Goal: Task Accomplishment & Management: Use online tool/utility

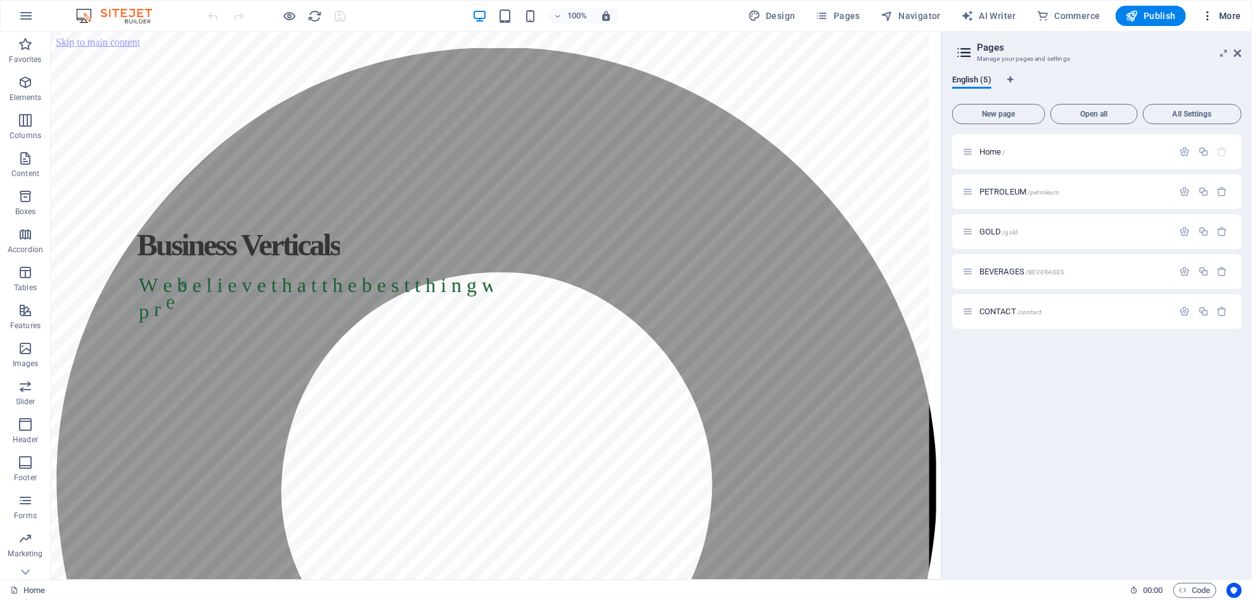
click at [1220, 16] on span "More" at bounding box center [1221, 16] width 40 height 13
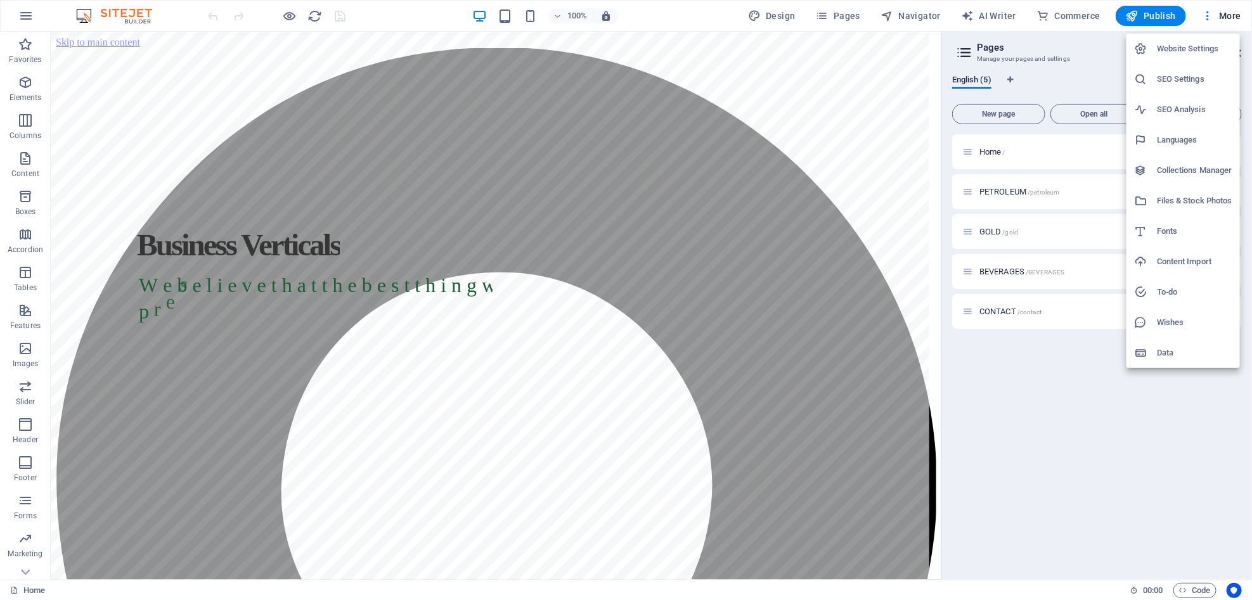
click at [1157, 254] on h6 "Content Import" at bounding box center [1194, 261] width 75 height 15
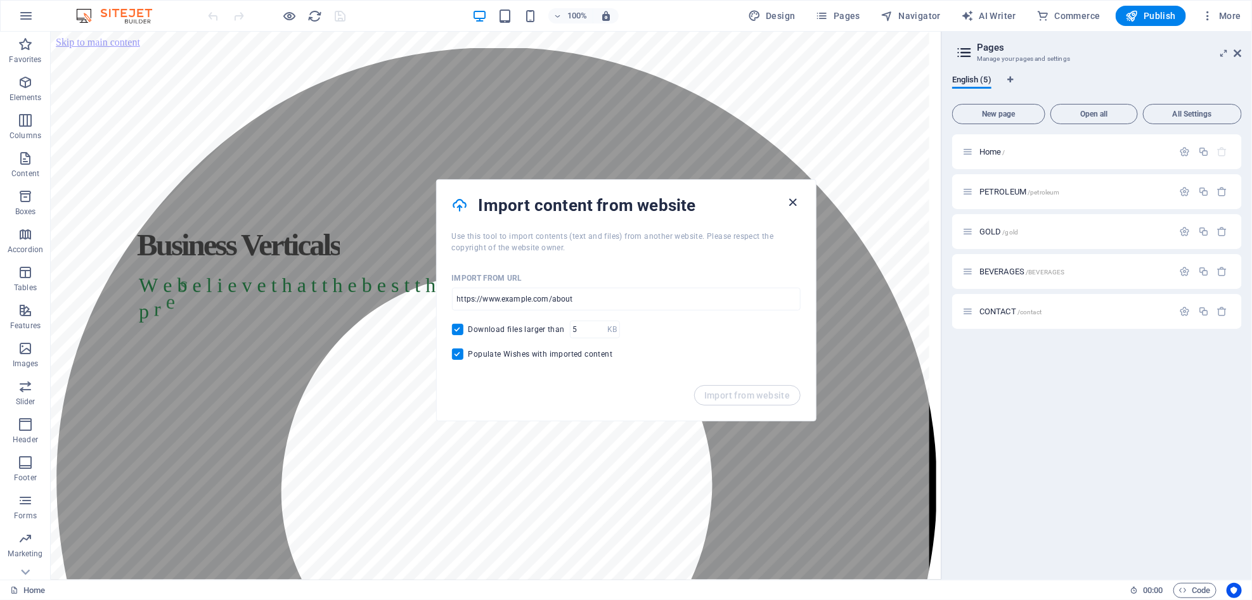
click at [791, 201] on icon "button" at bounding box center [792, 202] width 15 height 15
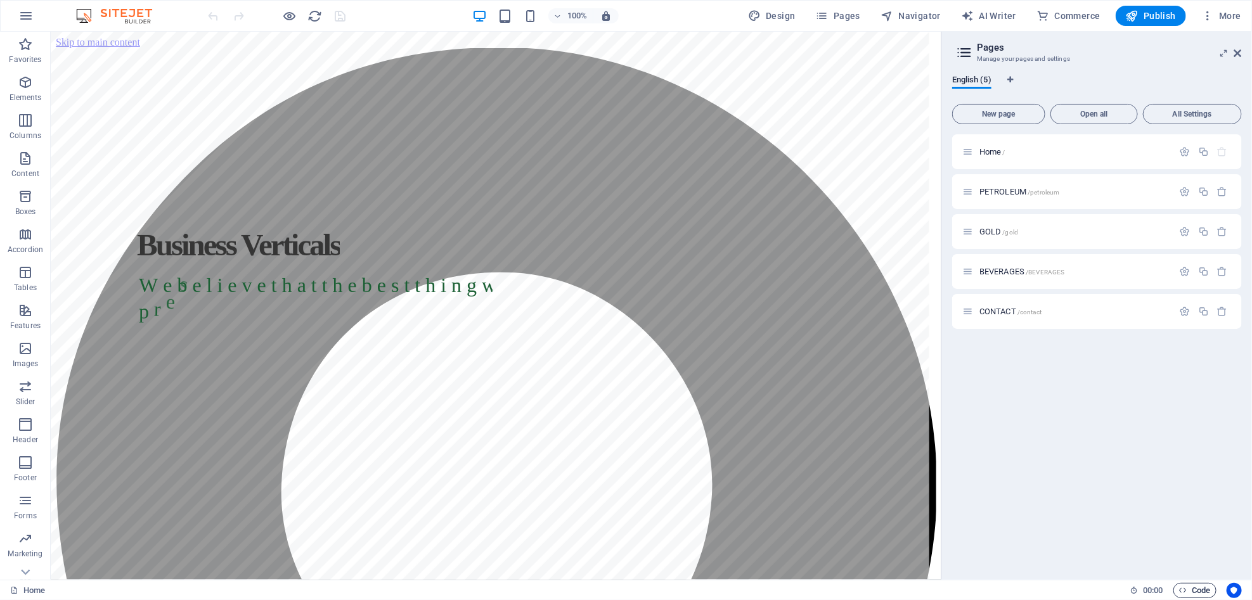
click at [1191, 595] on span "Code" at bounding box center [1195, 590] width 32 height 15
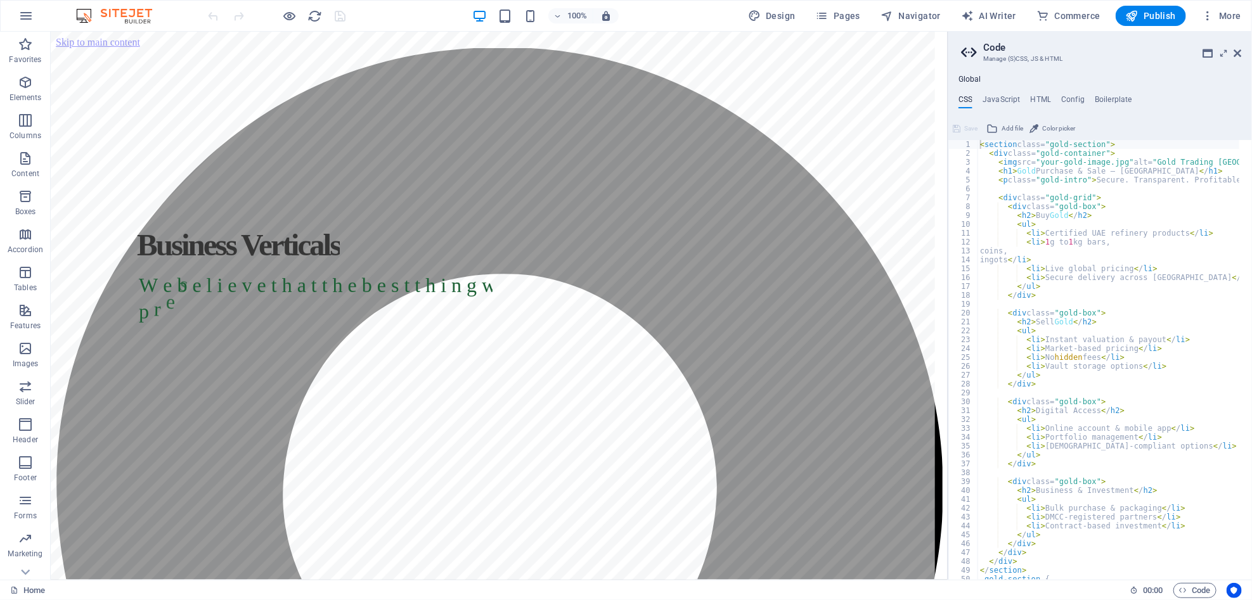
click at [1050, 96] on ul "CSS JavaScript HTML Config Boilerplate" at bounding box center [1100, 102] width 304 height 14
click at [1041, 100] on h4 "HTML" at bounding box center [1041, 102] width 21 height 14
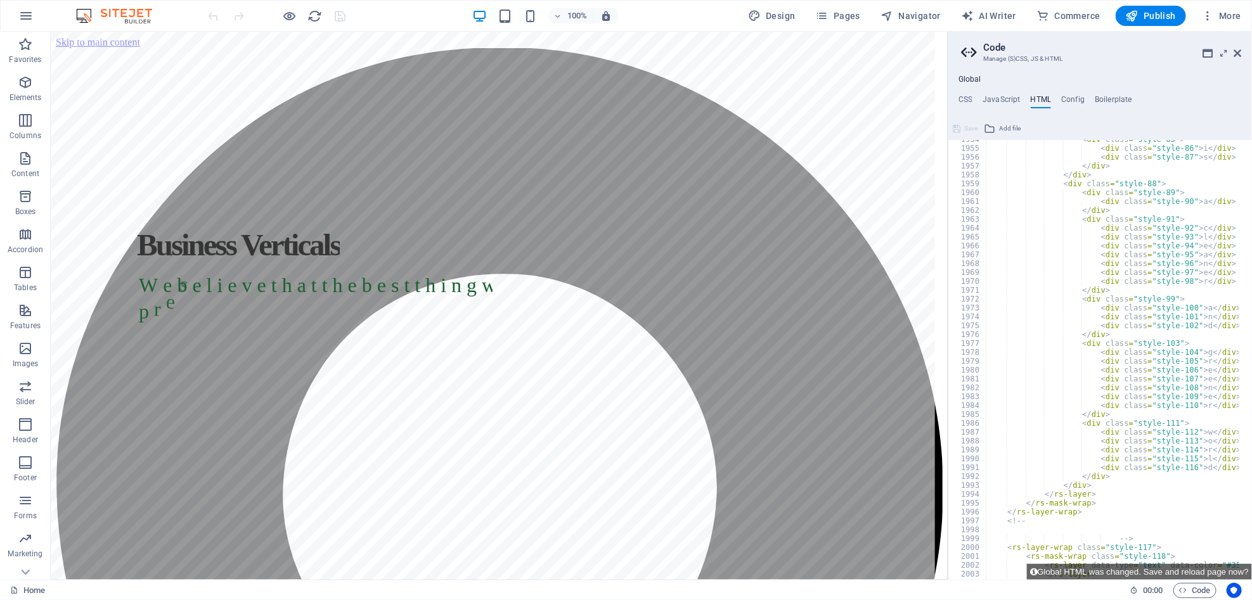
scroll to position [17339, 0]
click at [1076, 101] on h4 "Config" at bounding box center [1072, 102] width 23 height 14
type textarea "$color-background: #ffffff;"
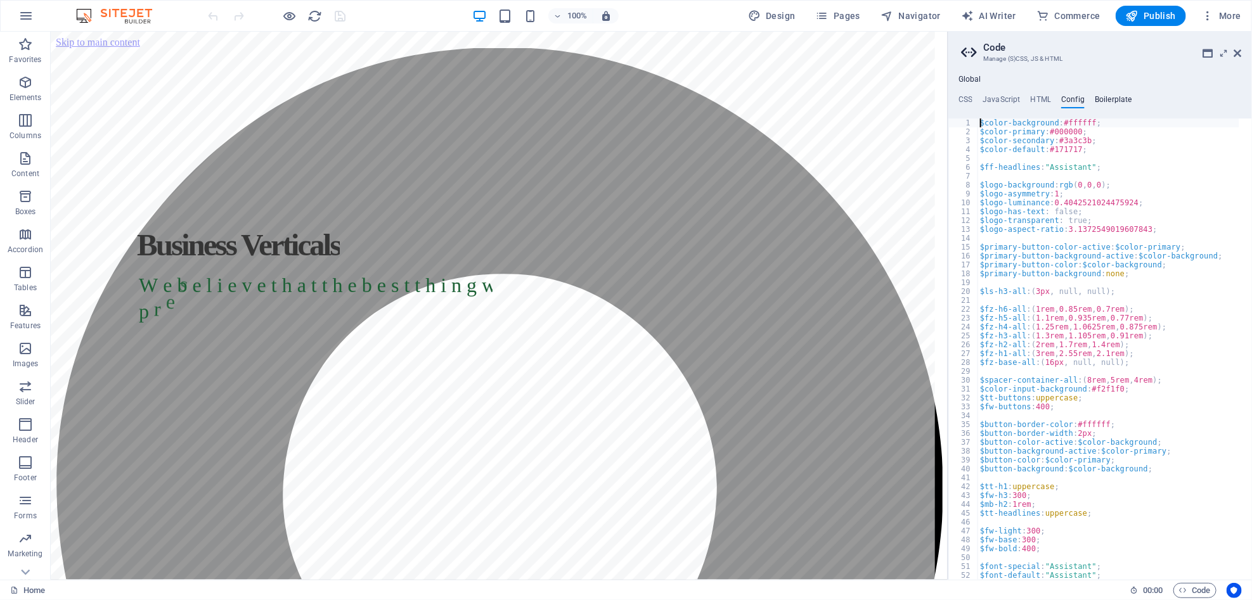
click at [1108, 98] on h4 "Boilerplate" at bounding box center [1113, 102] width 37 height 14
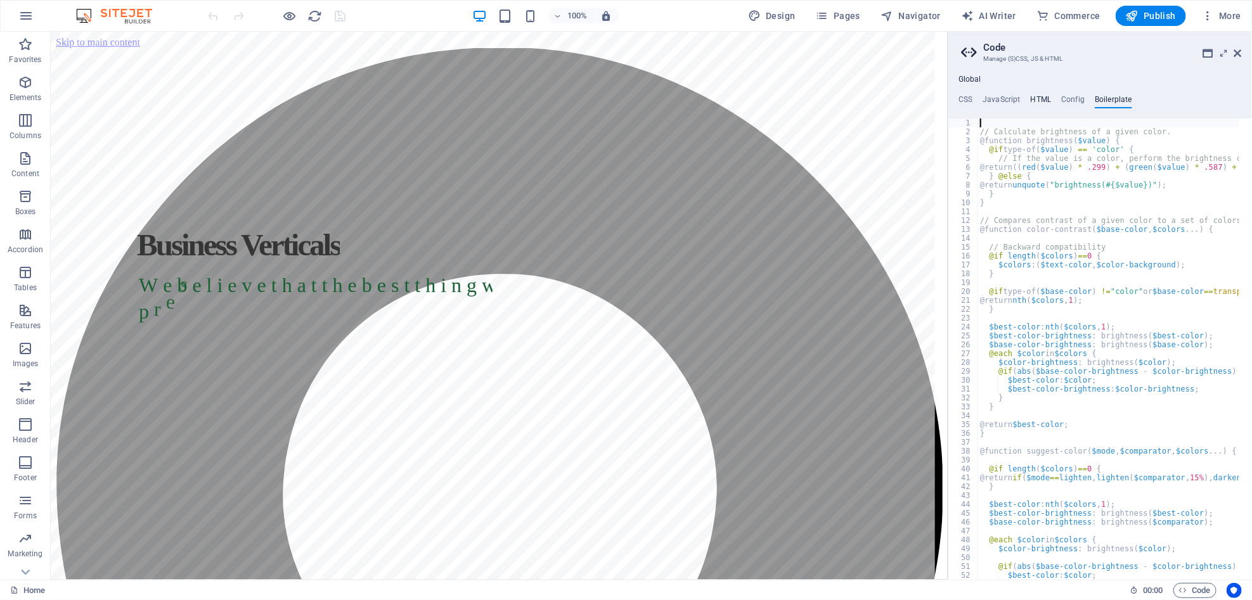
click at [1034, 98] on h4 "HTML" at bounding box center [1041, 102] width 21 height 14
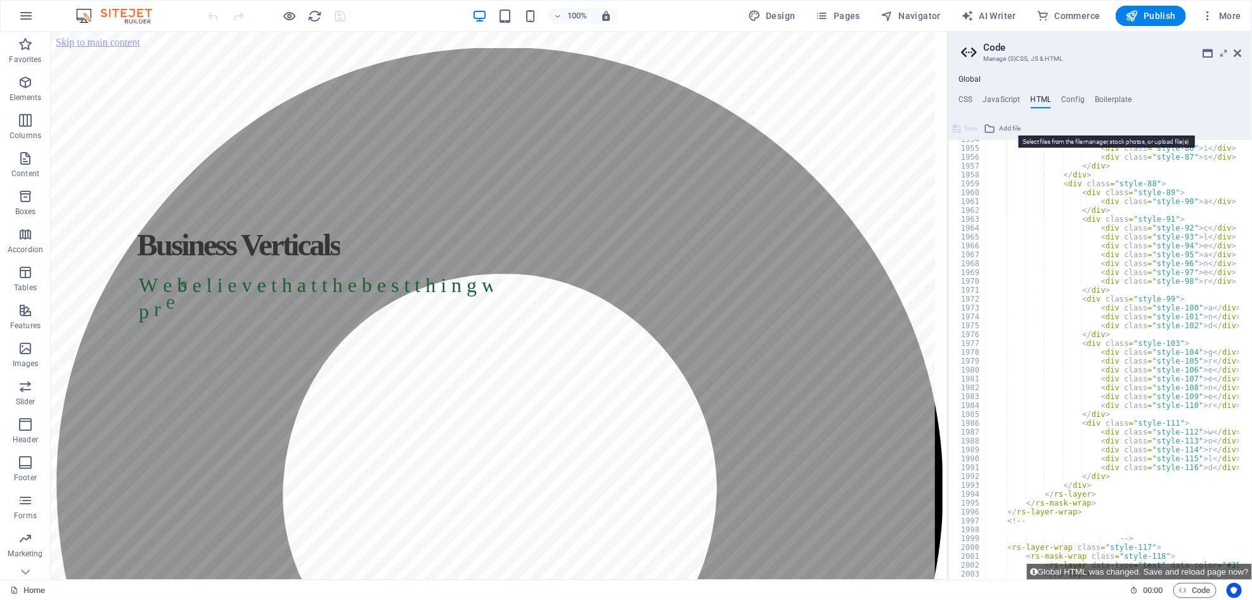
click at [994, 128] on icon at bounding box center [989, 128] width 11 height 15
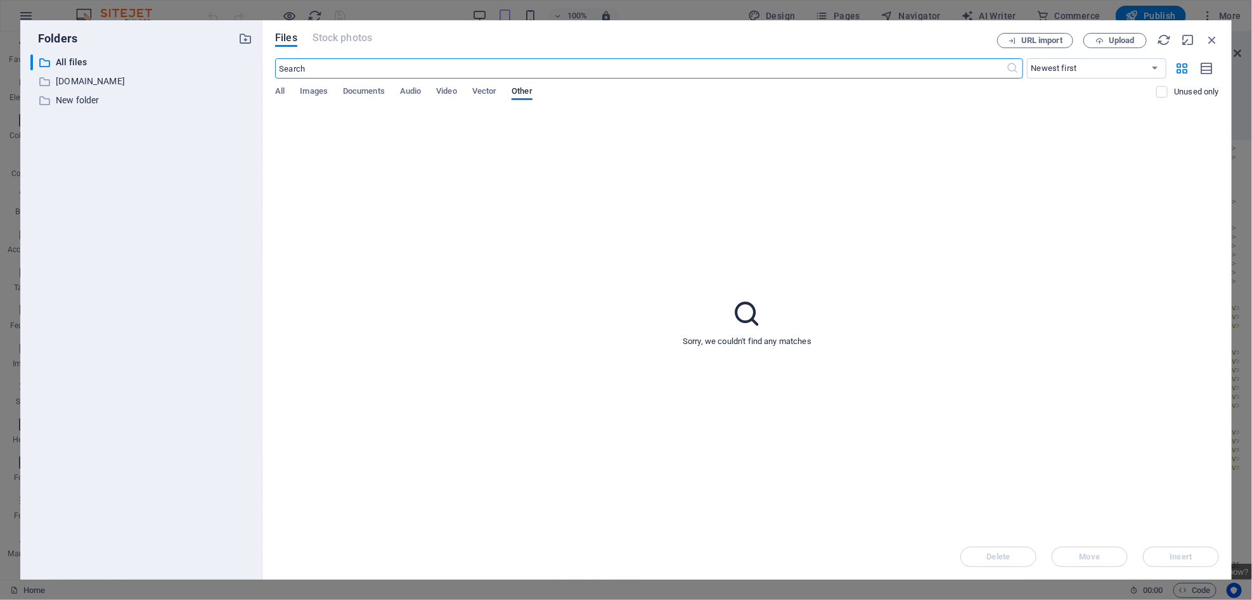
click at [1118, 22] on div "Files Stock photos URL import Upload ​ Newest first Oldest first Name (A-Z) Nam…" at bounding box center [746, 300] width 969 height 560
click at [1121, 40] on span "Upload" at bounding box center [1122, 41] width 26 height 8
drag, startPoint x: 281, startPoint y: 92, endPoint x: 302, endPoint y: 88, distance: 20.6
click at [281, 92] on span "All" at bounding box center [280, 93] width 10 height 18
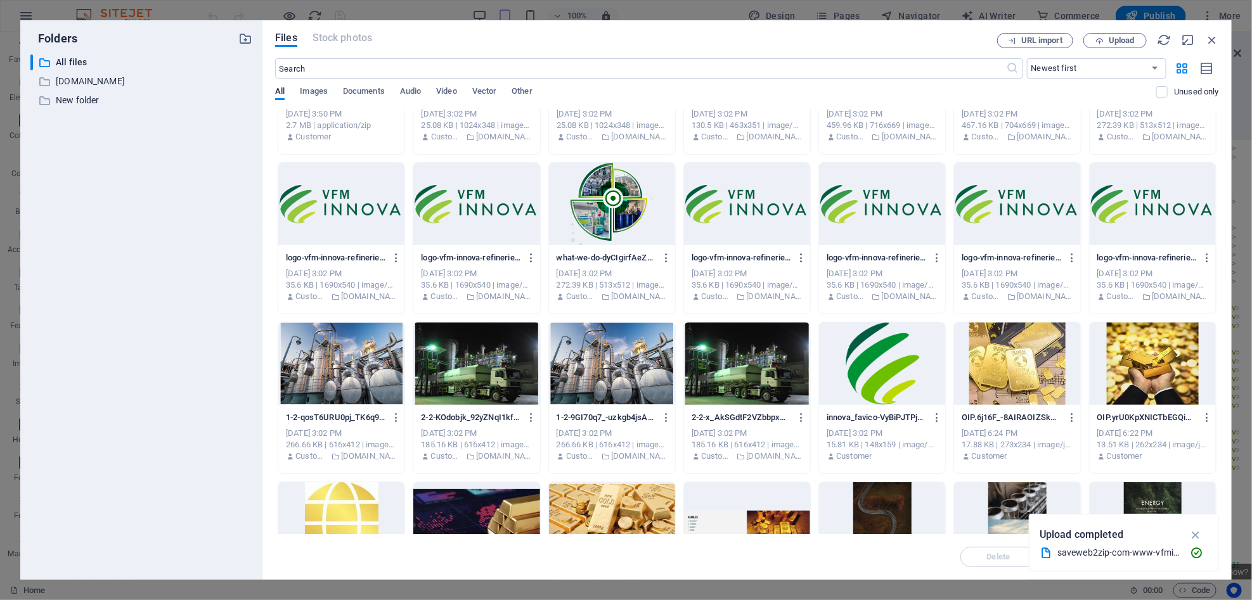
scroll to position [0, 0]
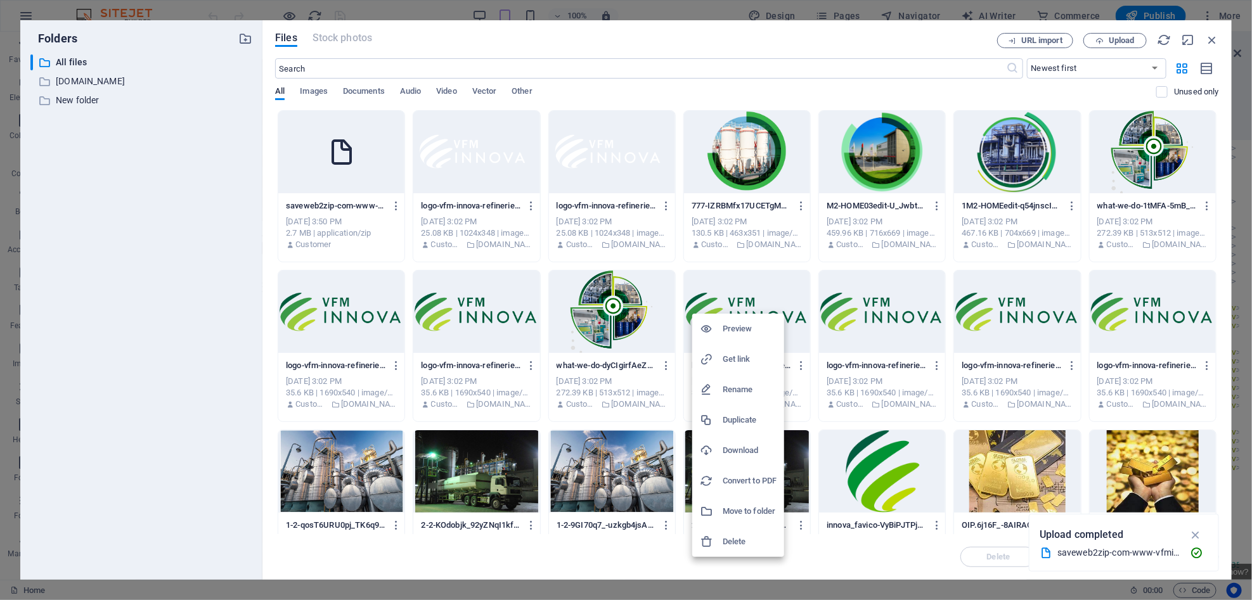
click at [306, 158] on div at bounding box center [626, 300] width 1252 height 600
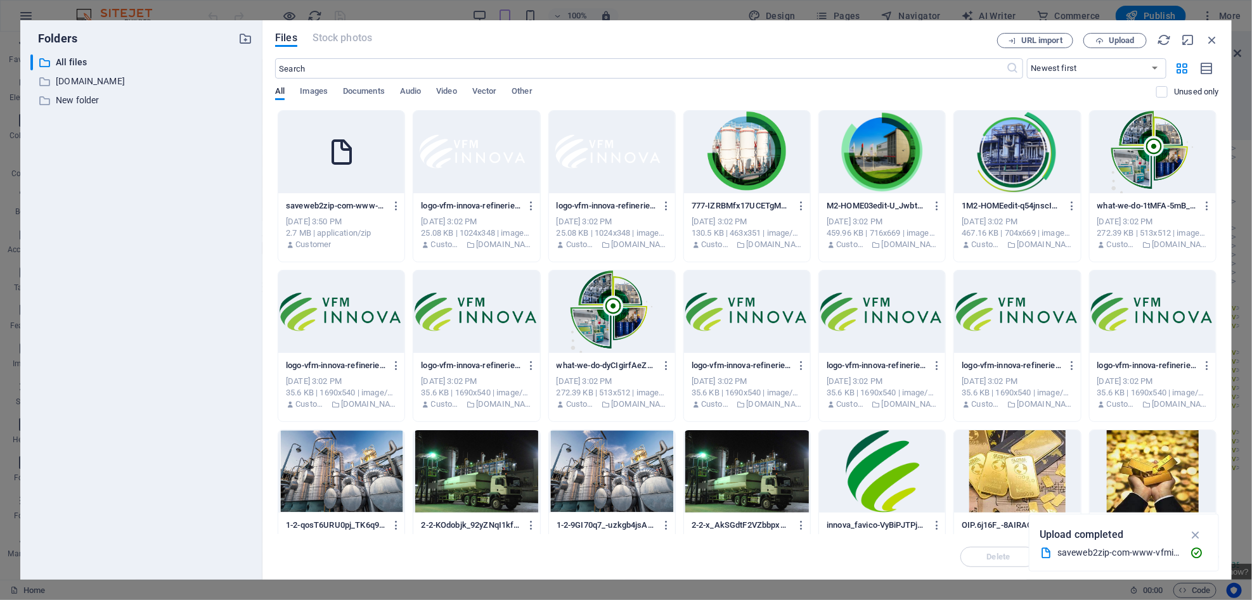
click at [326, 167] on icon at bounding box center [341, 152] width 30 height 30
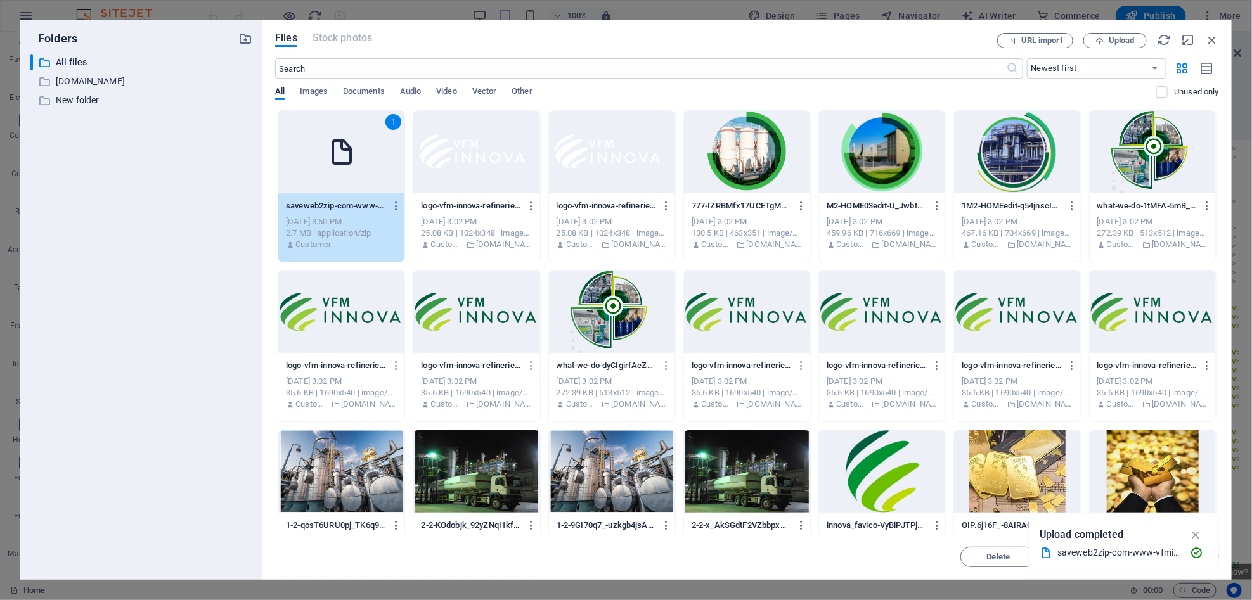
click at [352, 216] on div "[DATE] 3:50 PM" at bounding box center [341, 221] width 111 height 11
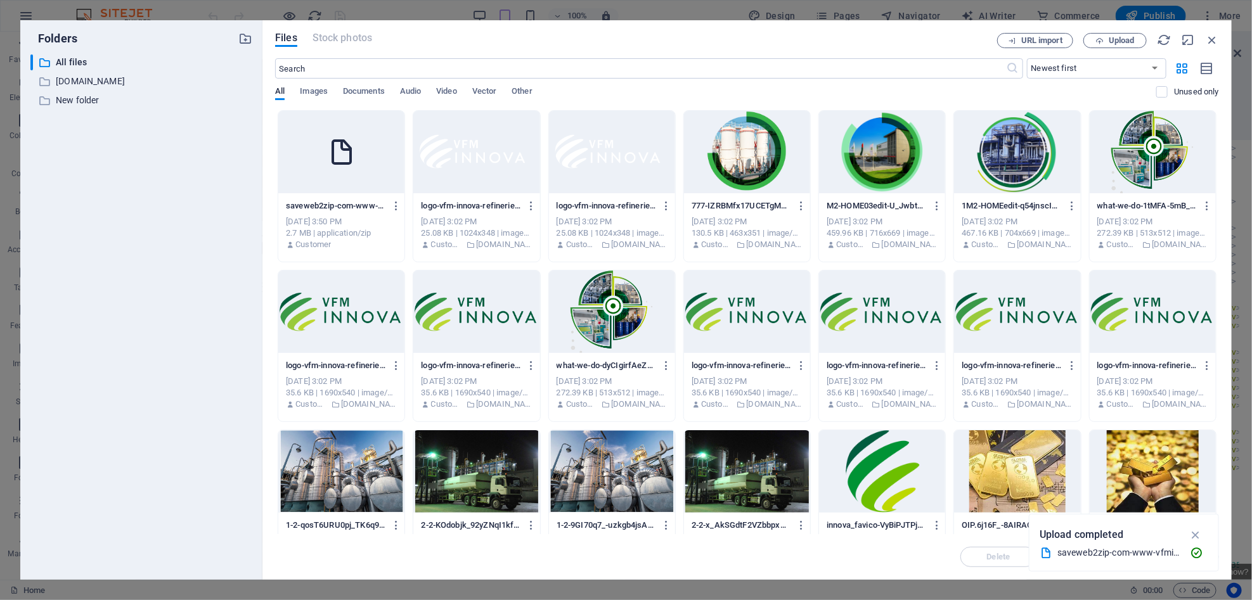
click at [339, 203] on p "saveweb2zip-com-www-vfminnovarefineries-com1-zqGUa8Z_yY8nQpUNEj_-iA.zip" at bounding box center [336, 205] width 100 height 11
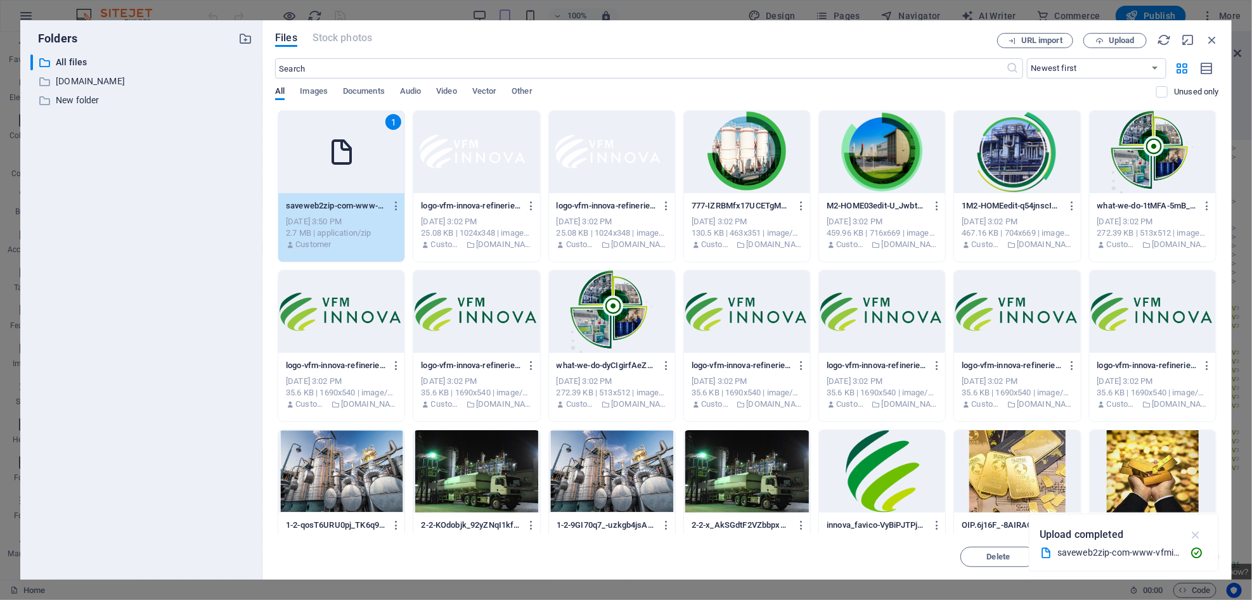
click at [1192, 534] on icon "button" at bounding box center [1196, 535] width 15 height 14
click at [1173, 559] on span "Insert" at bounding box center [1181, 557] width 22 height 8
type textarea "</rs-slide>https://cdn1.site-media.eu/images/0/18865372/saveweb2zip-com-www-vfm…"
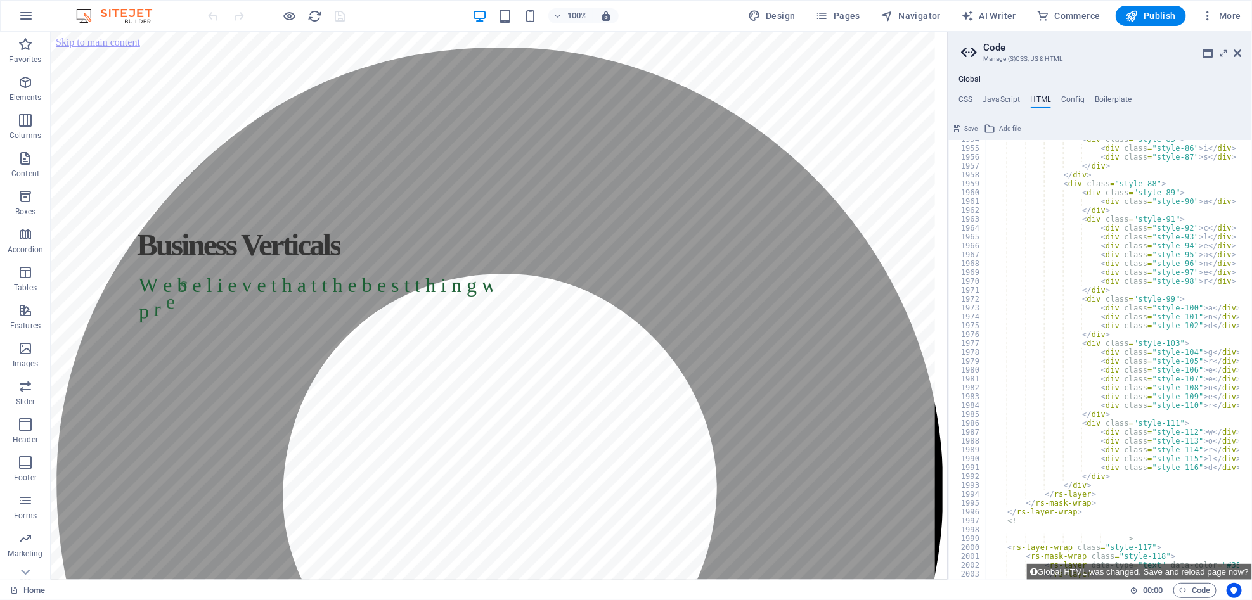
click at [969, 131] on span "Save" at bounding box center [970, 128] width 13 height 15
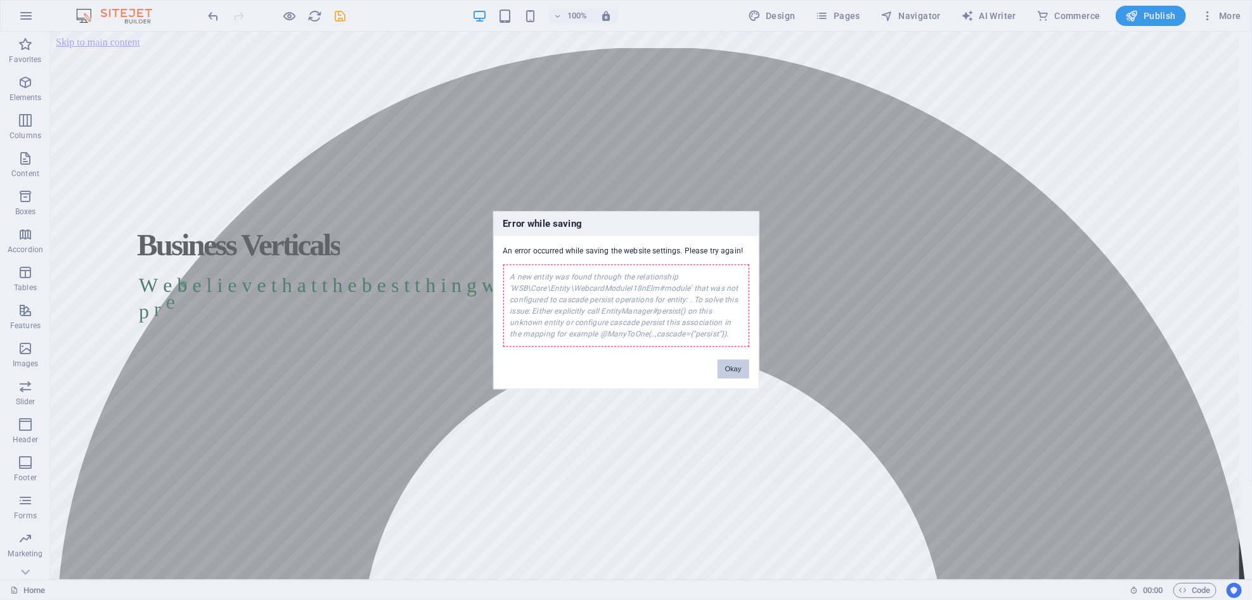
drag, startPoint x: 723, startPoint y: 363, endPoint x: 675, endPoint y: 332, distance: 56.8
click at [726, 364] on button "Okay" at bounding box center [734, 368] width 32 height 19
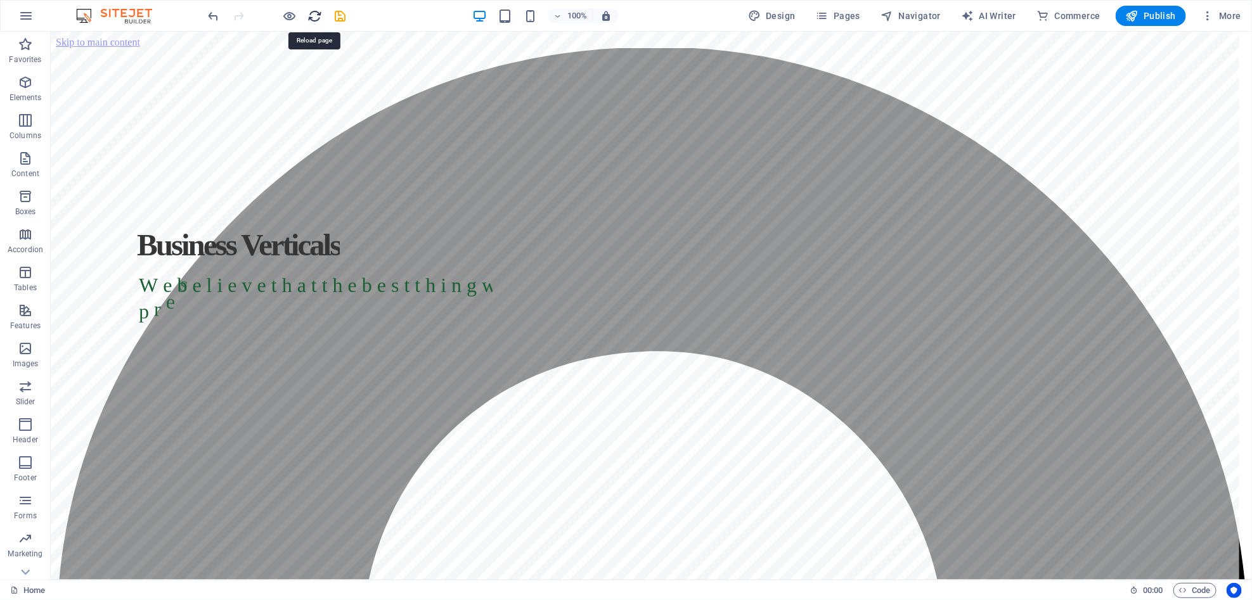
click at [319, 16] on icon "reload" at bounding box center [315, 16] width 15 height 15
click at [315, 13] on icon "reload" at bounding box center [315, 16] width 15 height 15
click at [1239, 16] on span "More" at bounding box center [1221, 16] width 40 height 13
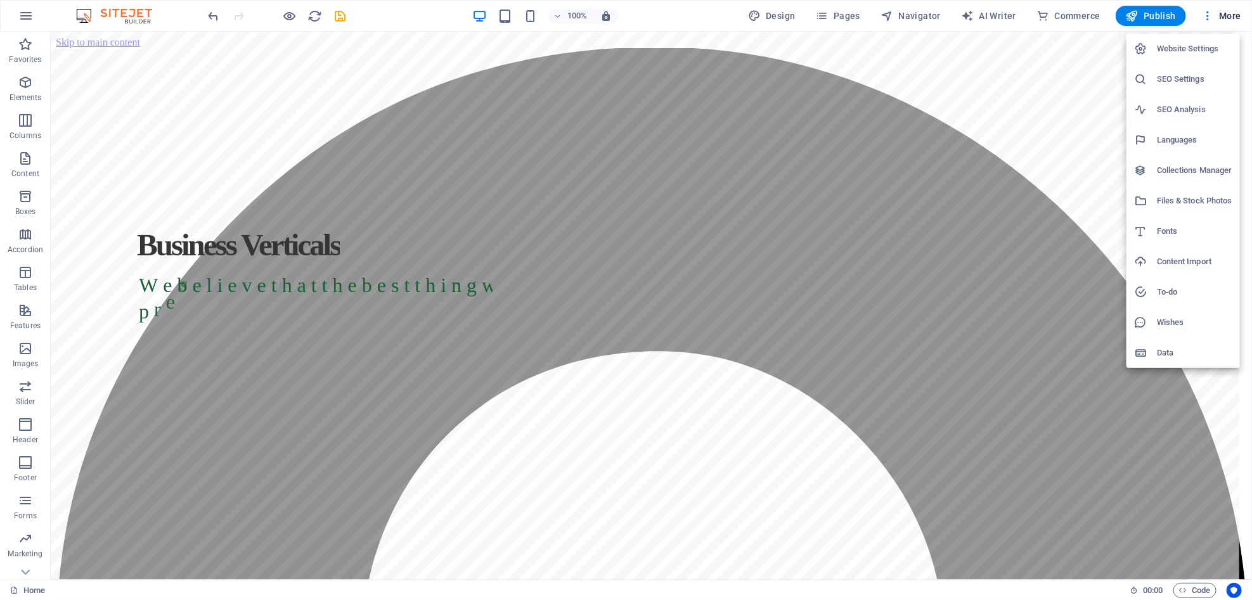
drag, startPoint x: 1085, startPoint y: 101, endPoint x: 1087, endPoint y: 112, distance: 11.1
click at [1087, 103] on div at bounding box center [626, 300] width 1252 height 600
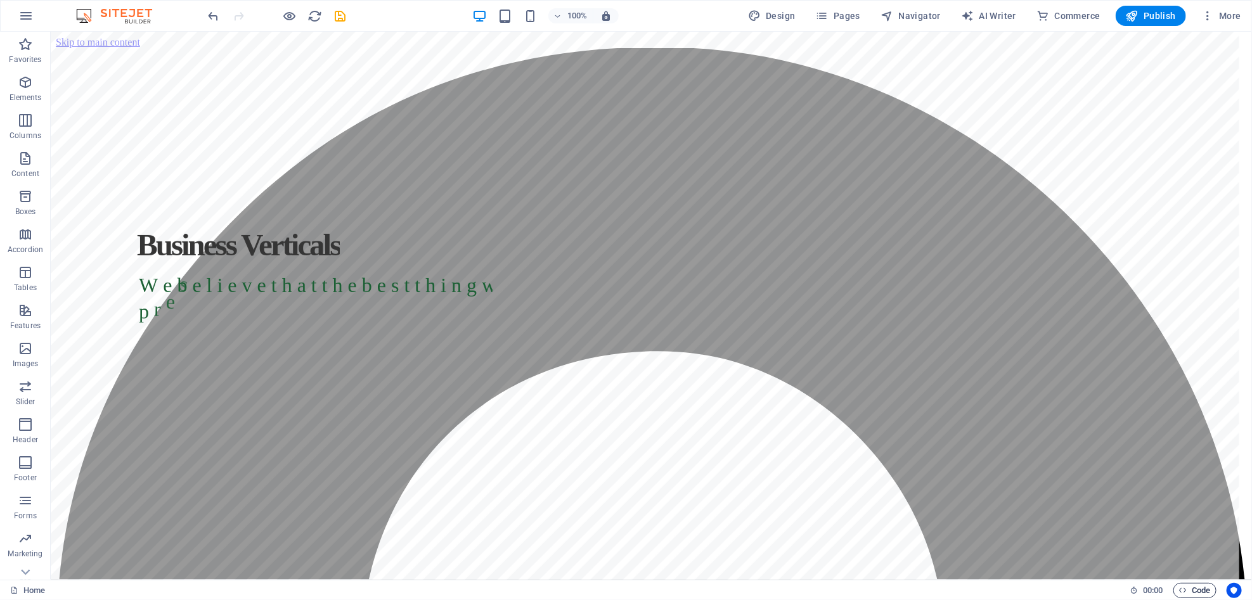
click at [1179, 586] on button "Code" at bounding box center [1194, 590] width 43 height 15
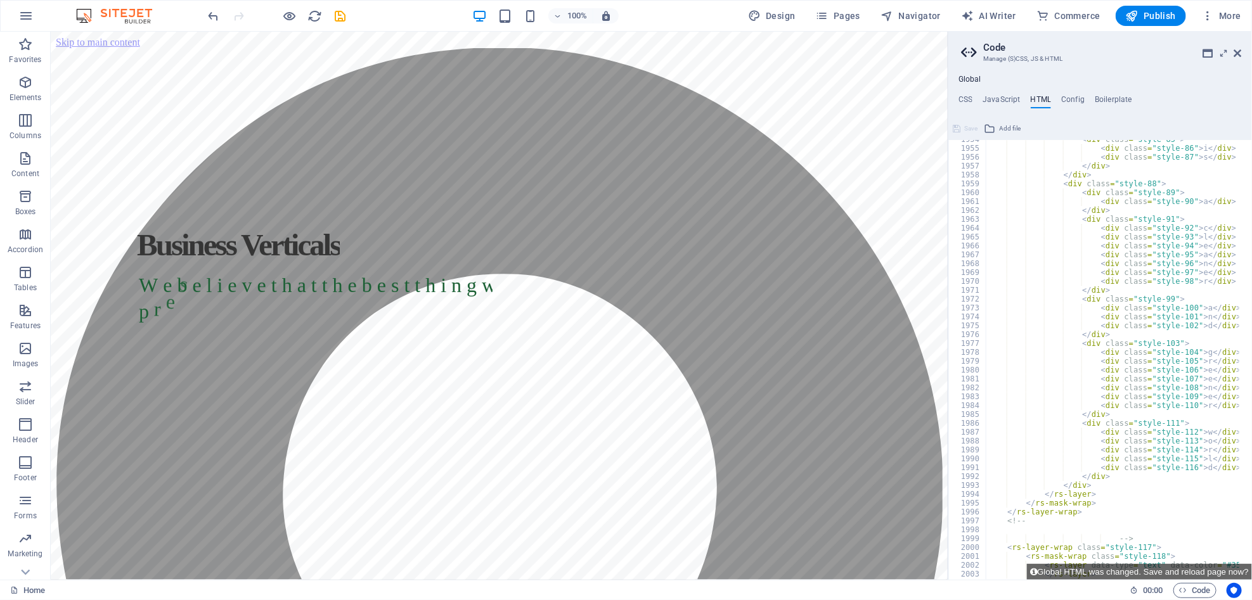
scroll to position [17393, 0]
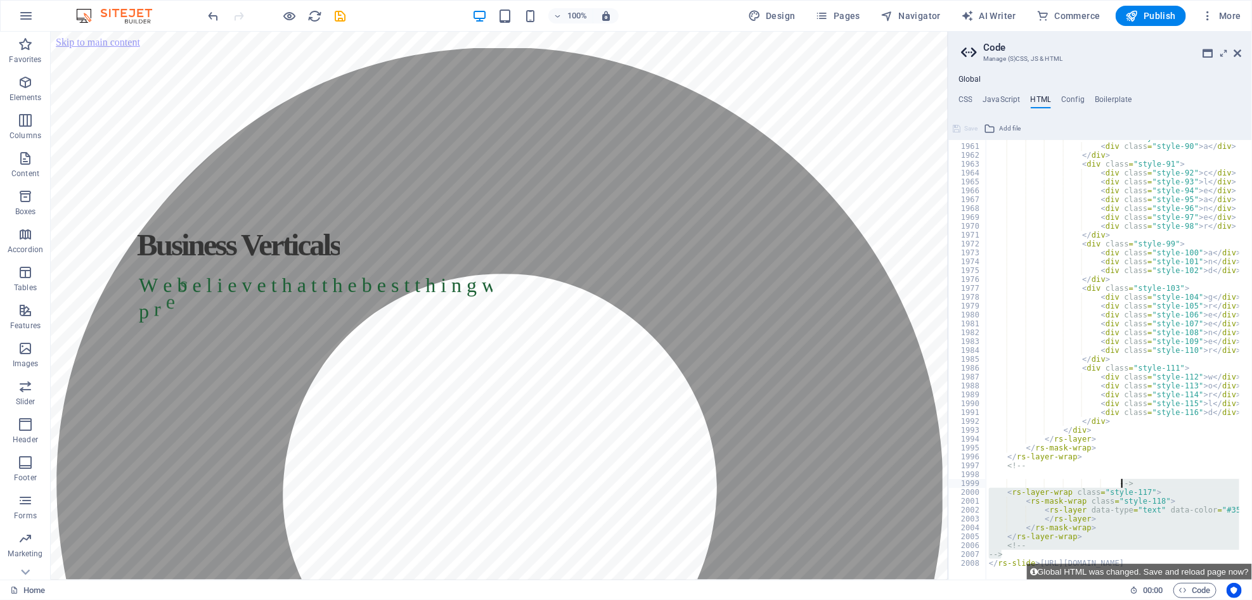
drag, startPoint x: 1003, startPoint y: 556, endPoint x: 1160, endPoint y: 479, distance: 175.2
click at [1198, 508] on div "< div class = "style-89" > < div class = "style-90" > a </ div > </ div > < div…" at bounding box center [1112, 360] width 253 height 440
type textarea "<rs-layer data-type="text" data-color="#353535" data-rsp_ch="on" data-xy="x:23p…"
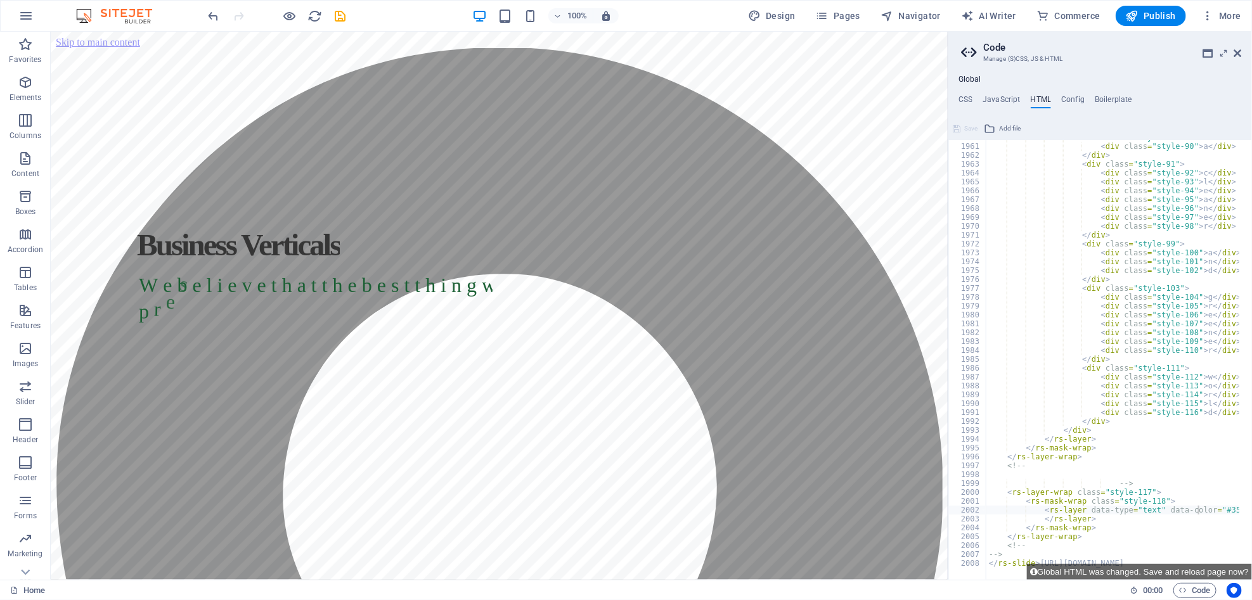
drag, startPoint x: 1238, startPoint y: 566, endPoint x: 1145, endPoint y: 357, distance: 229.0
click at [1151, 354] on div "<rs-layer data-type="text" data-color="#353535" data-rsp_ch="on" data-xy="x:23p…" at bounding box center [1100, 350] width 304 height 462
drag, startPoint x: 1053, startPoint y: 617, endPoint x: 1023, endPoint y: 636, distance: 35.3
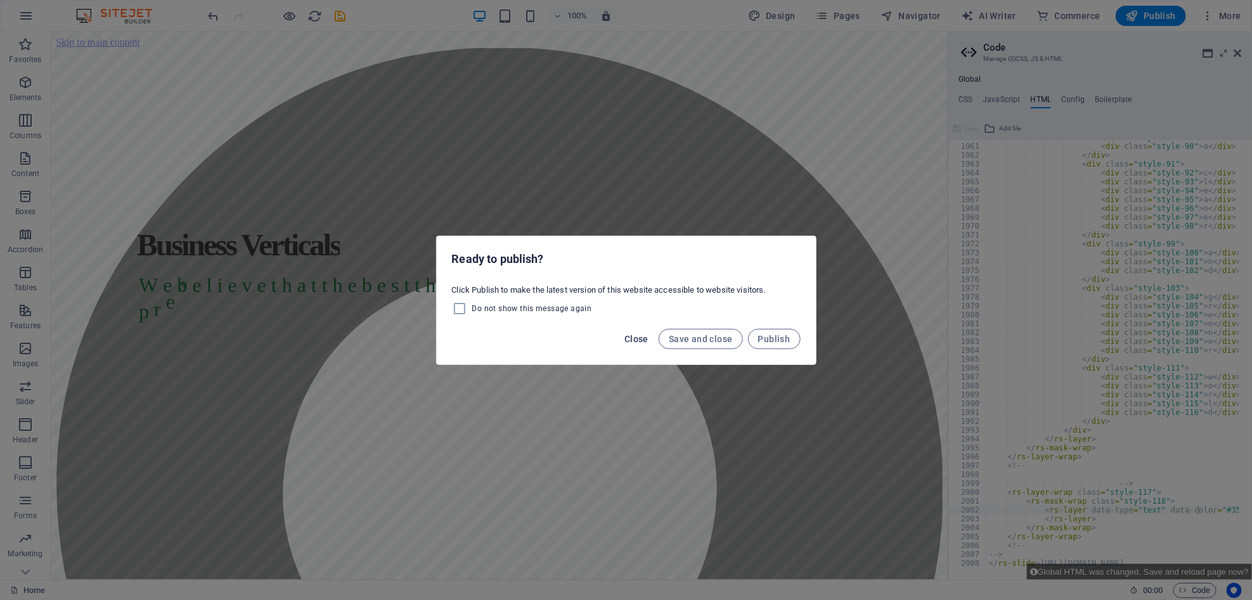
click at [644, 333] on button "Close" at bounding box center [636, 339] width 34 height 20
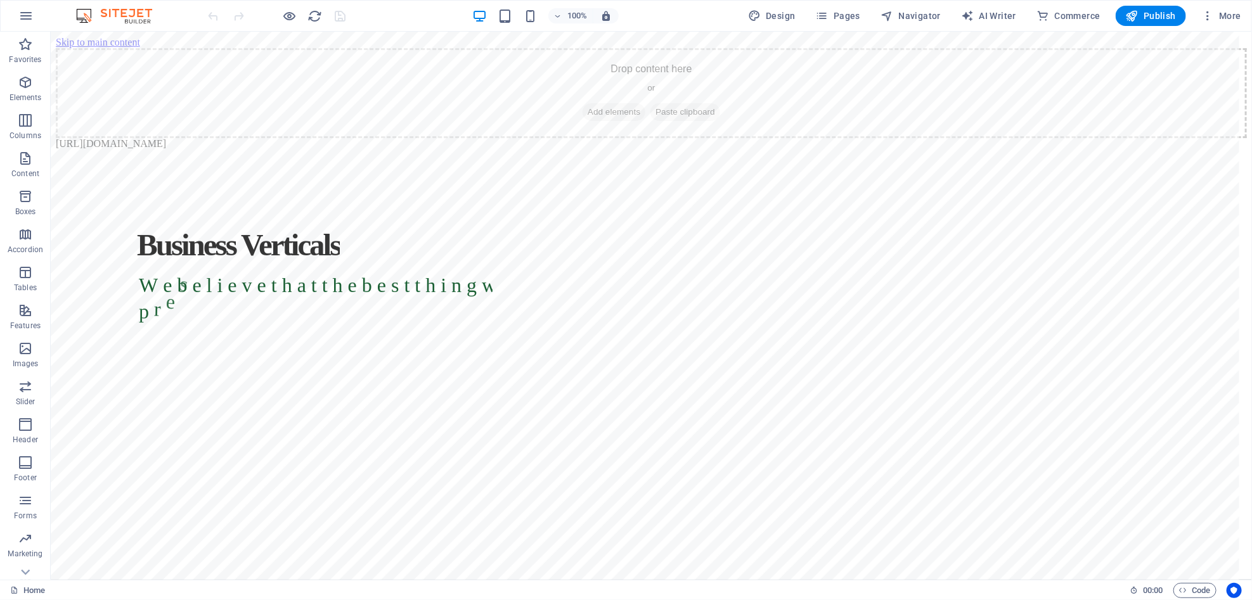
scroll to position [2, 0]
click at [1187, 588] on span "Code" at bounding box center [1195, 590] width 32 height 15
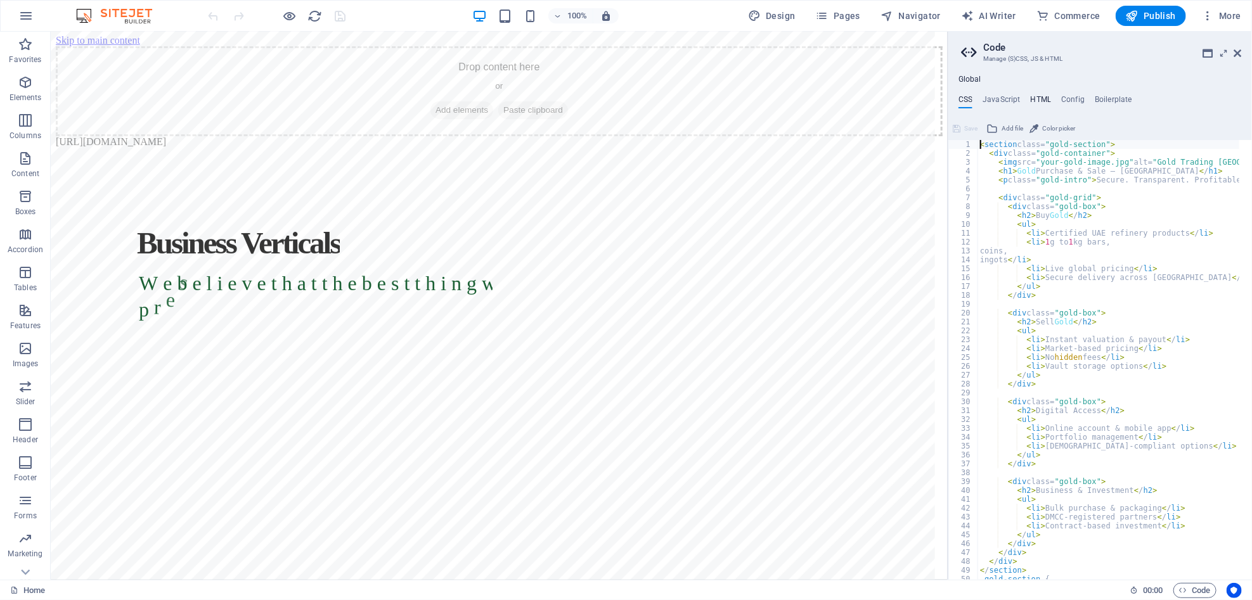
click at [1038, 104] on h4 "HTML" at bounding box center [1041, 102] width 21 height 14
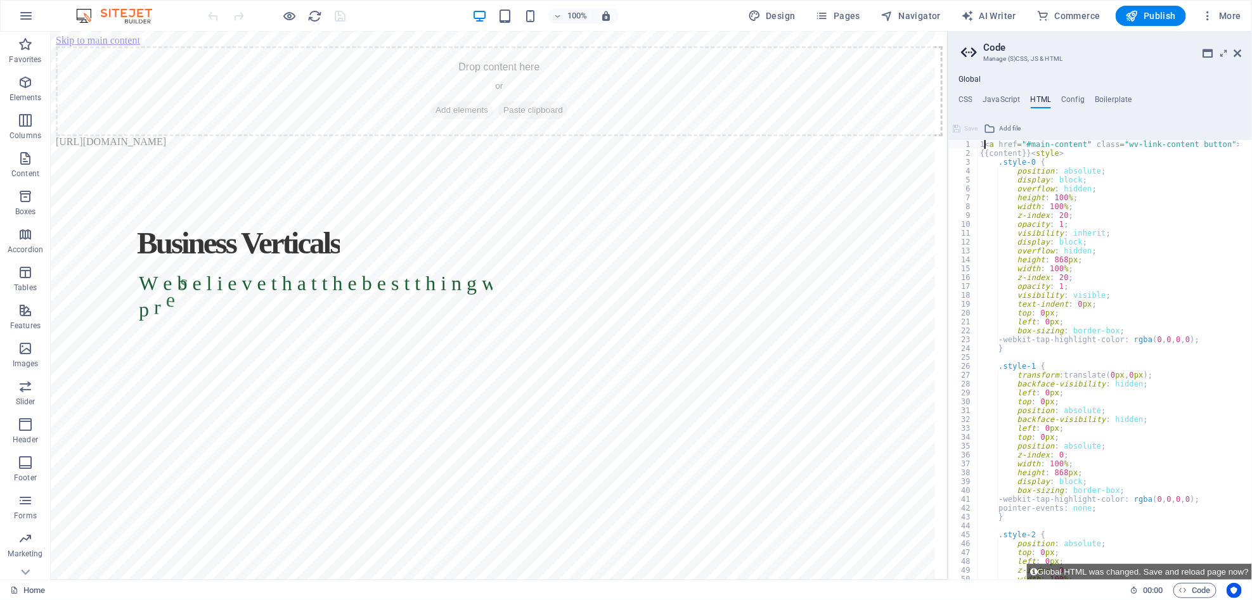
scroll to position [0, 0]
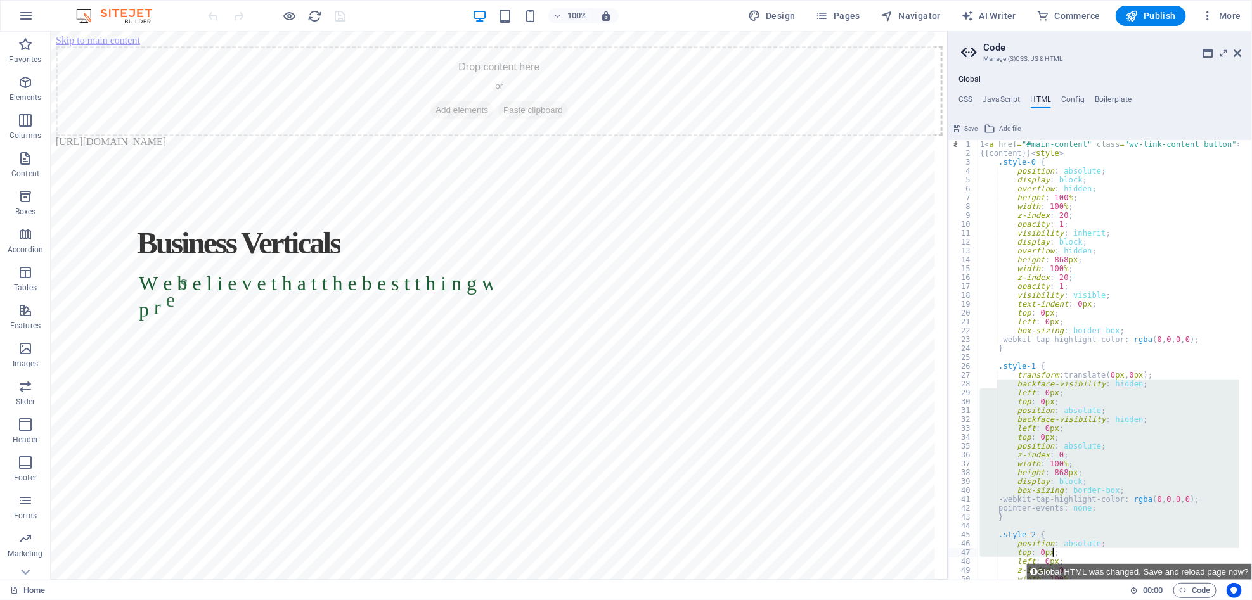
drag, startPoint x: 997, startPoint y: 388, endPoint x: 1095, endPoint y: 524, distance: 167.5
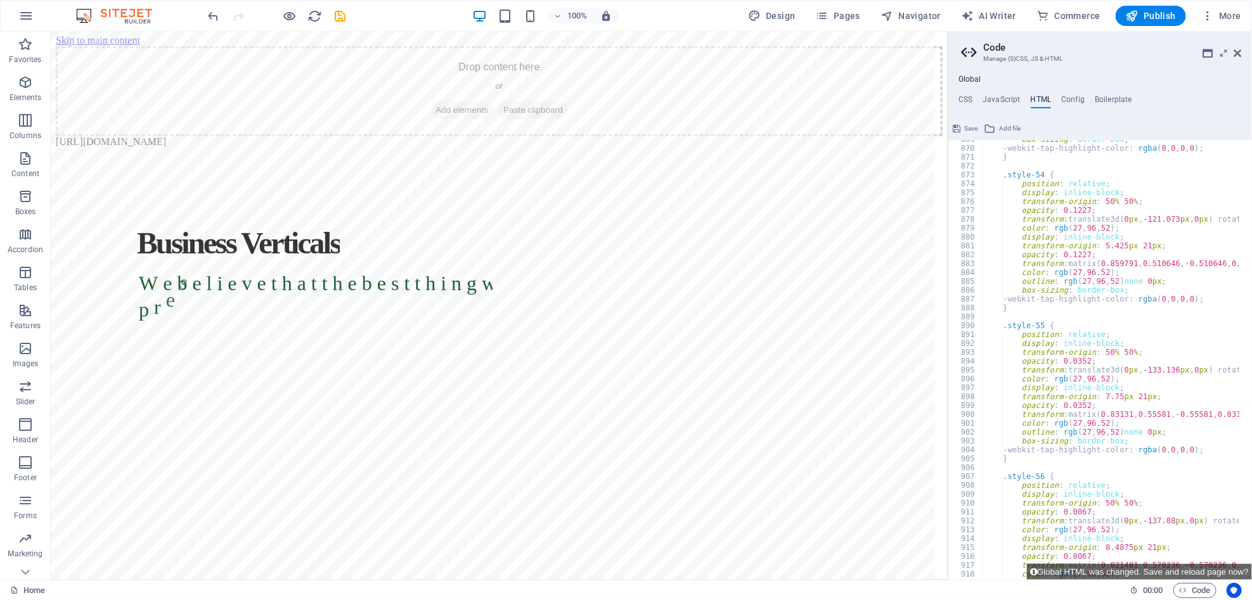
scroll to position [7709, 0]
click at [311, 13] on icon "reload" at bounding box center [315, 16] width 15 height 15
click at [313, 18] on icon "reload" at bounding box center [315, 16] width 15 height 15
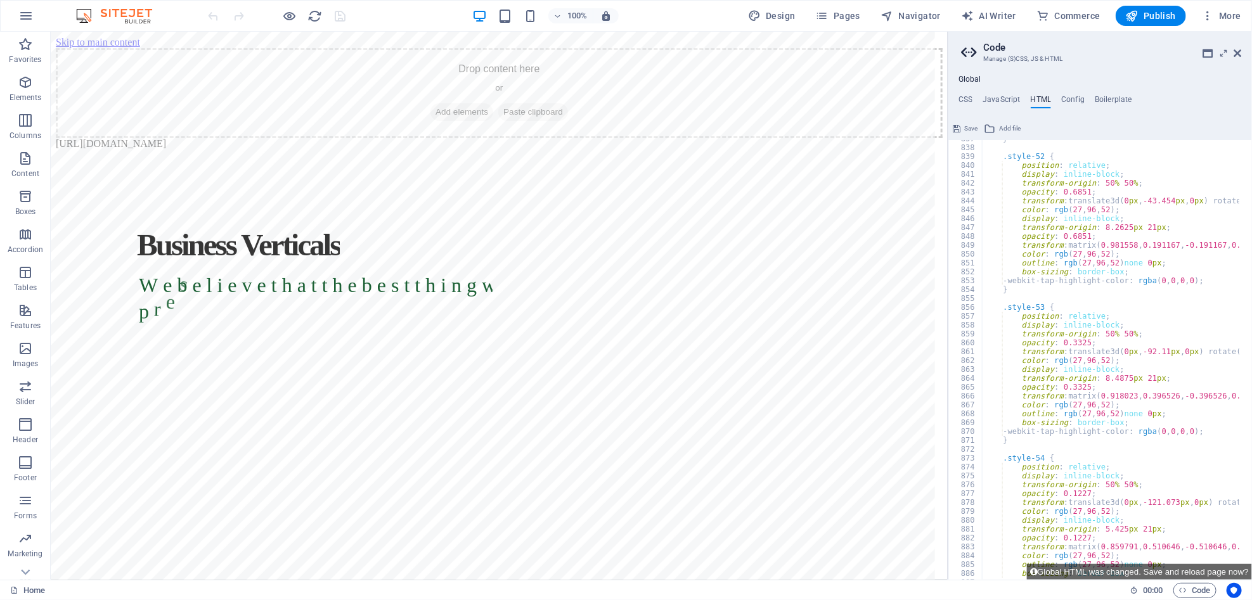
scroll to position [7779, 0]
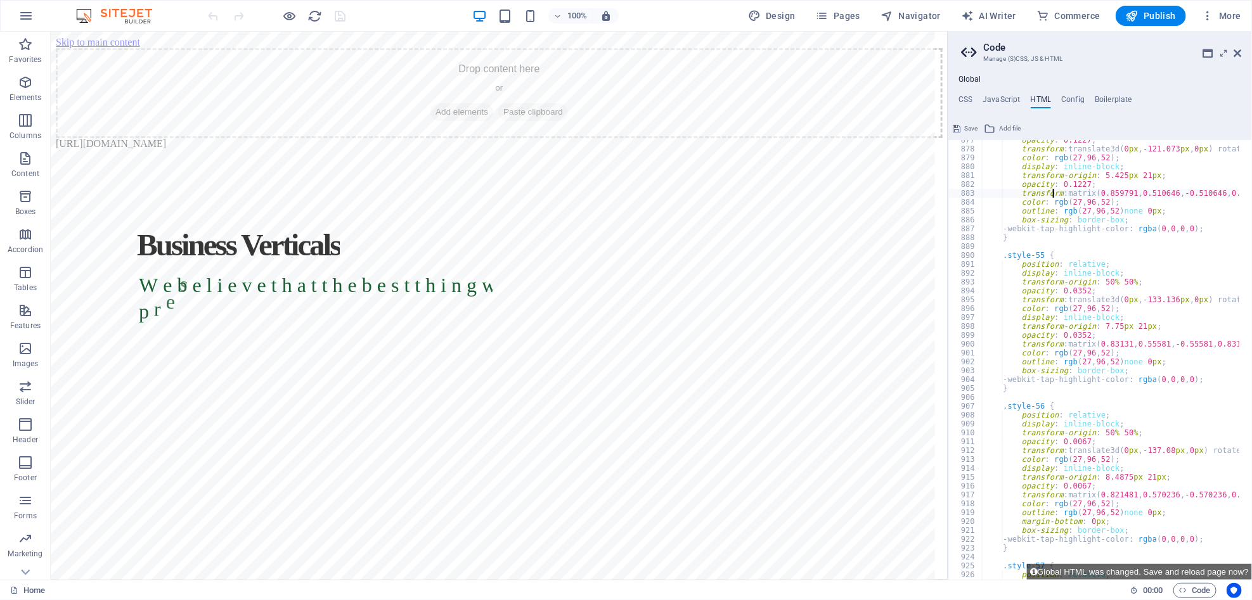
type textarea "--> </rs-slide>[URL][DOMAIN_NAME]"
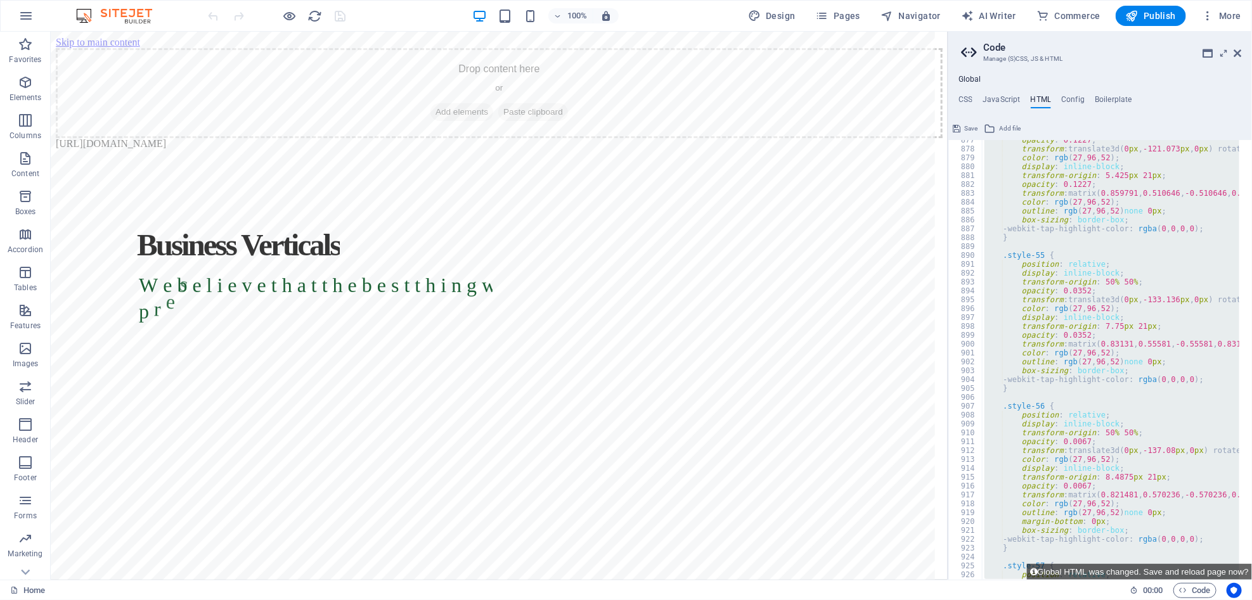
drag, startPoint x: 1050, startPoint y: 313, endPoint x: 1054, endPoint y: 322, distance: 9.7
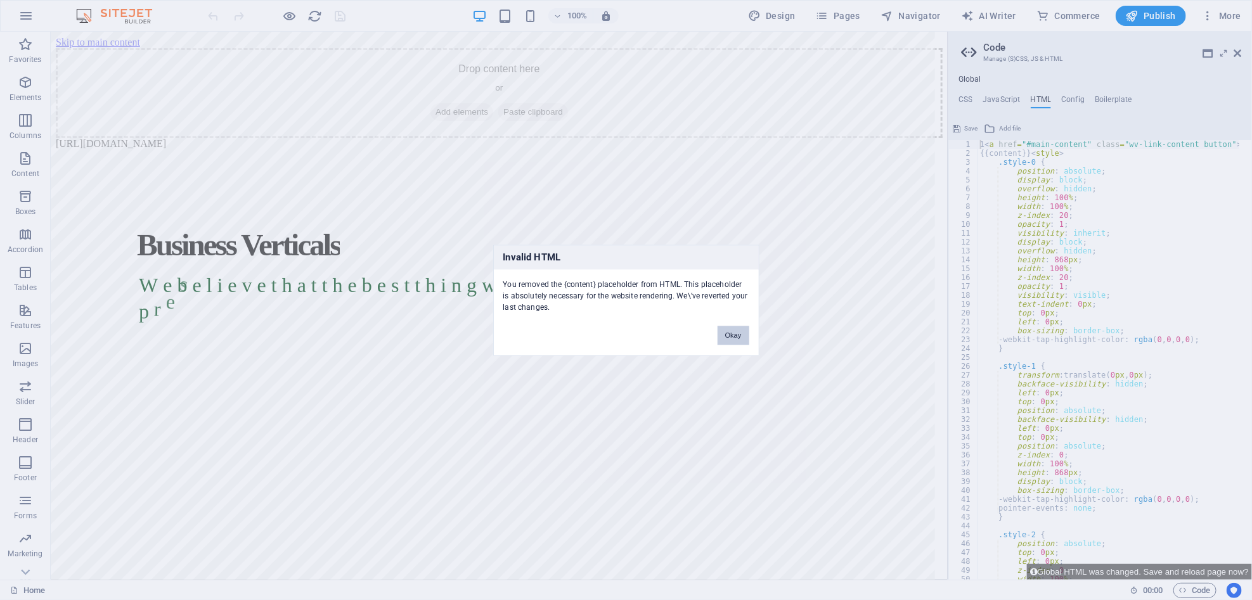
drag, startPoint x: 742, startPoint y: 334, endPoint x: 692, endPoint y: 302, distance: 60.1
click at [742, 334] on button "Okay" at bounding box center [734, 335] width 32 height 19
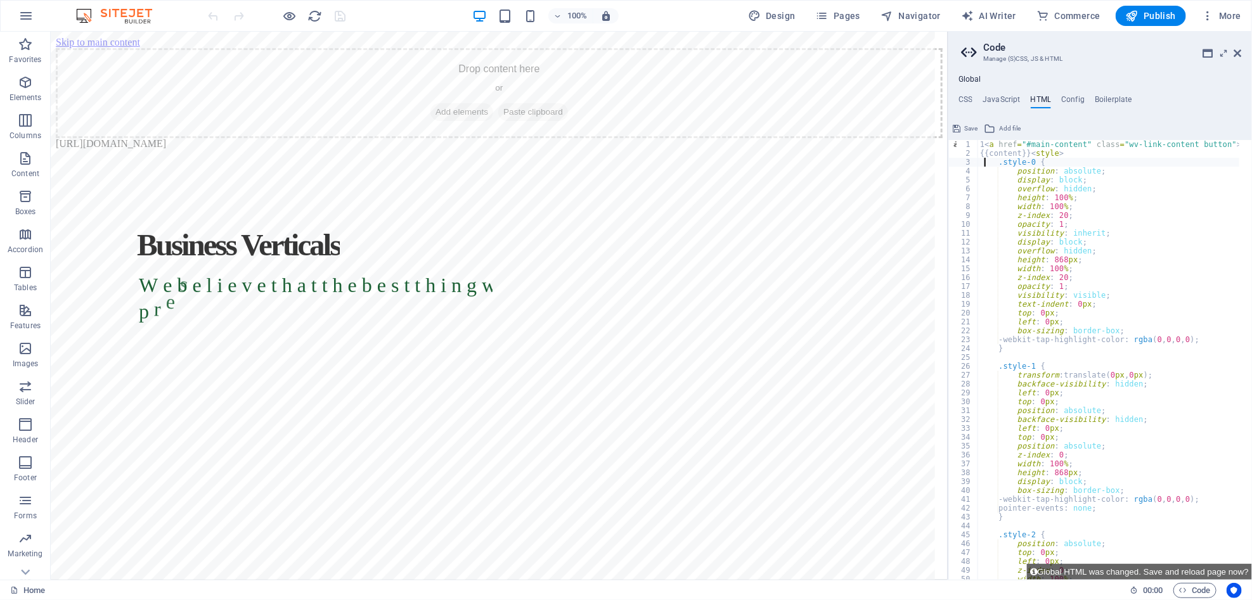
drag, startPoint x: 988, startPoint y: 241, endPoint x: 988, endPoint y: 164, distance: 77.3
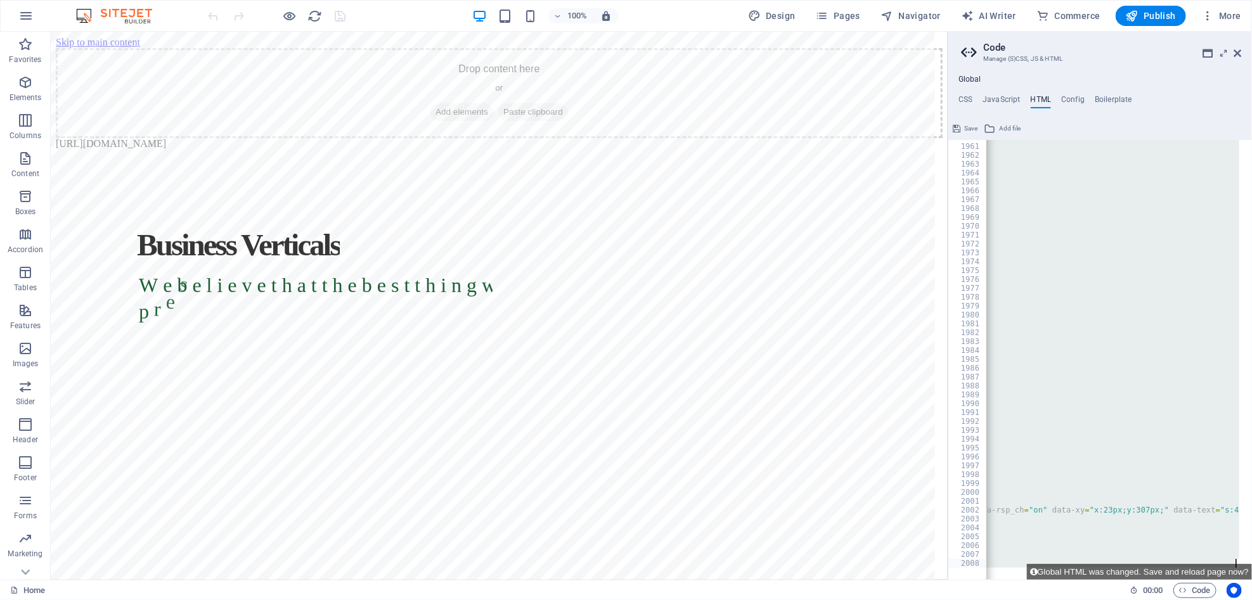
scroll to position [0, 296]
drag, startPoint x: 990, startPoint y: 162, endPoint x: 1093, endPoint y: 599, distance: 448.9
click at [1198, 600] on html "VFM INNOVA Home Favorites Elements Columns Content Boxes Accordion Tables Featu…" at bounding box center [626, 300] width 1252 height 600
type textarea "--> </rs-slide>[URL][DOMAIN_NAME]"
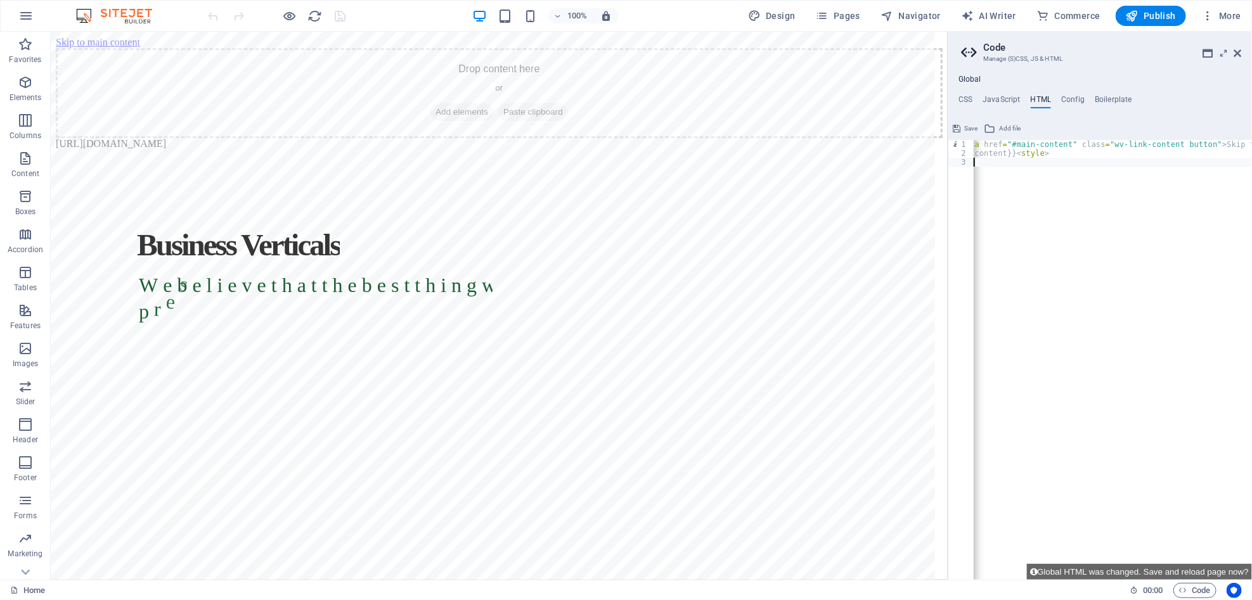
scroll to position [0, 11]
click at [1041, 159] on div "1 < a href = "#main-content" class = "wv-link-content button" > Skip to main co…" at bounding box center [1136, 363] width 347 height 446
click at [1056, 157] on div "1 < a href = "#main-content" class = "wv-link-content button" > Skip to main co…" at bounding box center [1136, 363] width 347 height 446
type textarea "{{content}}"
click at [1192, 587] on span "Code" at bounding box center [1195, 590] width 32 height 15
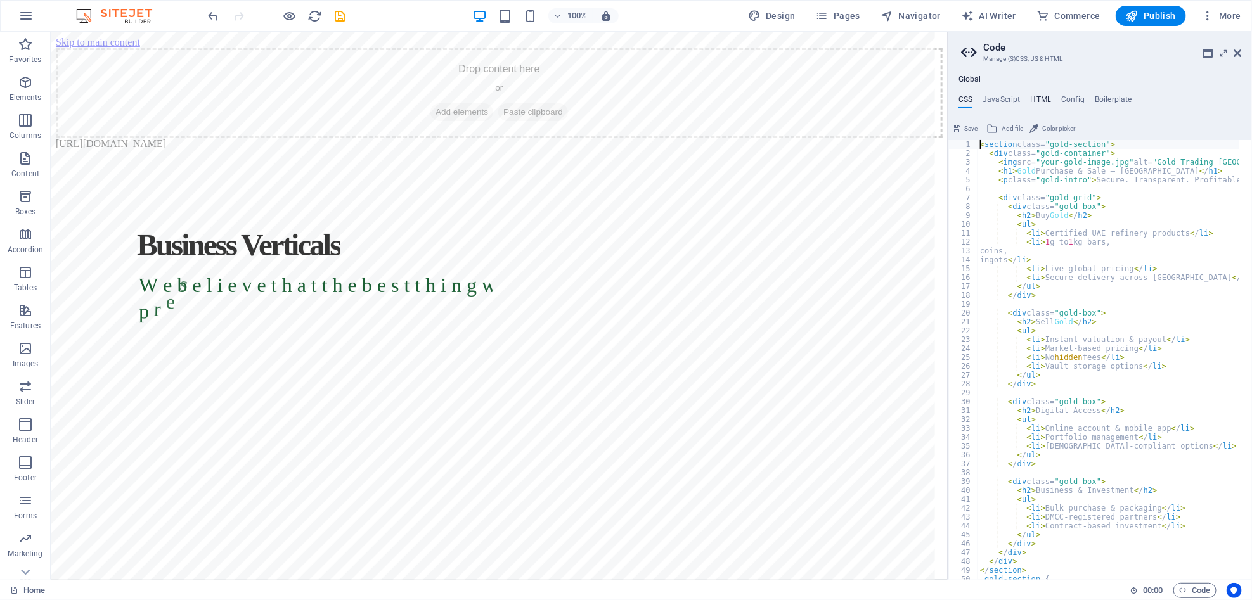
drag, startPoint x: 1002, startPoint y: 101, endPoint x: 1031, endPoint y: 100, distance: 29.2
click at [1002, 101] on h4 "JavaScript" at bounding box center [1001, 102] width 37 height 14
type textarea "/* JS for preset "Menu V2" */"
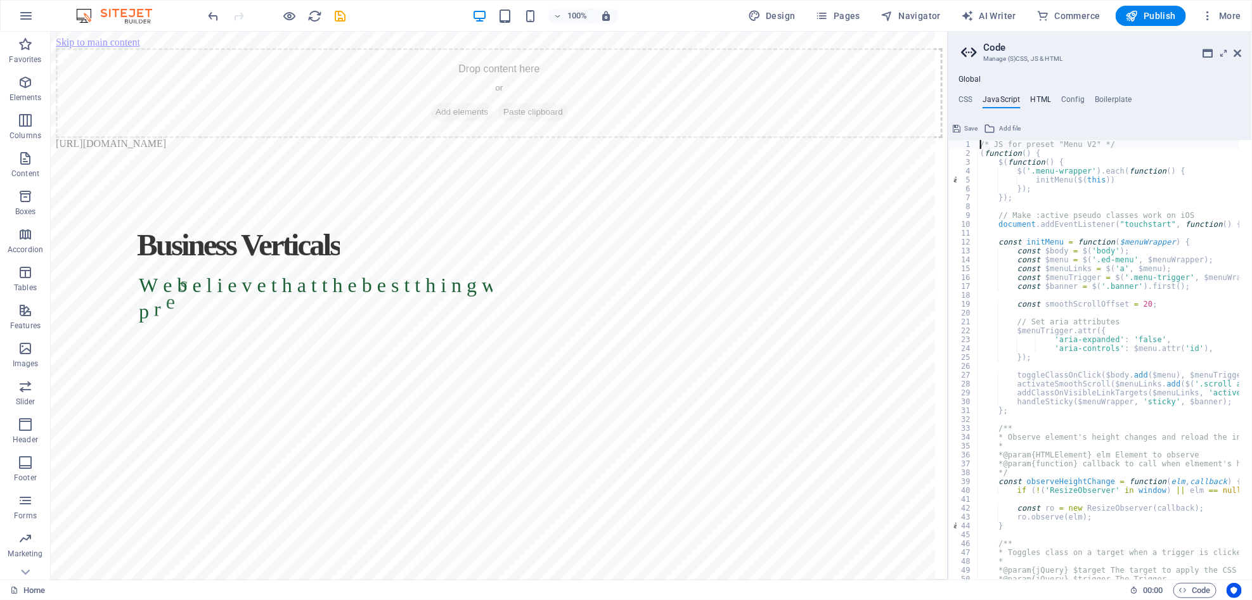
click at [1048, 101] on h4 "HTML" at bounding box center [1041, 102] width 21 height 14
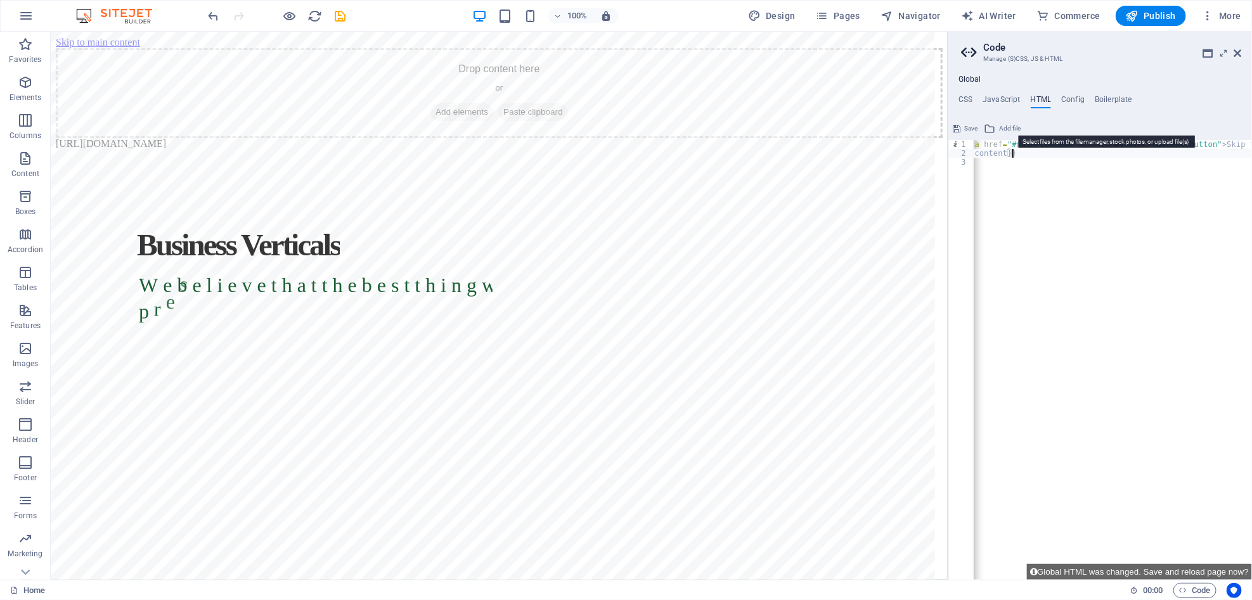
click at [992, 123] on icon at bounding box center [989, 128] width 11 height 15
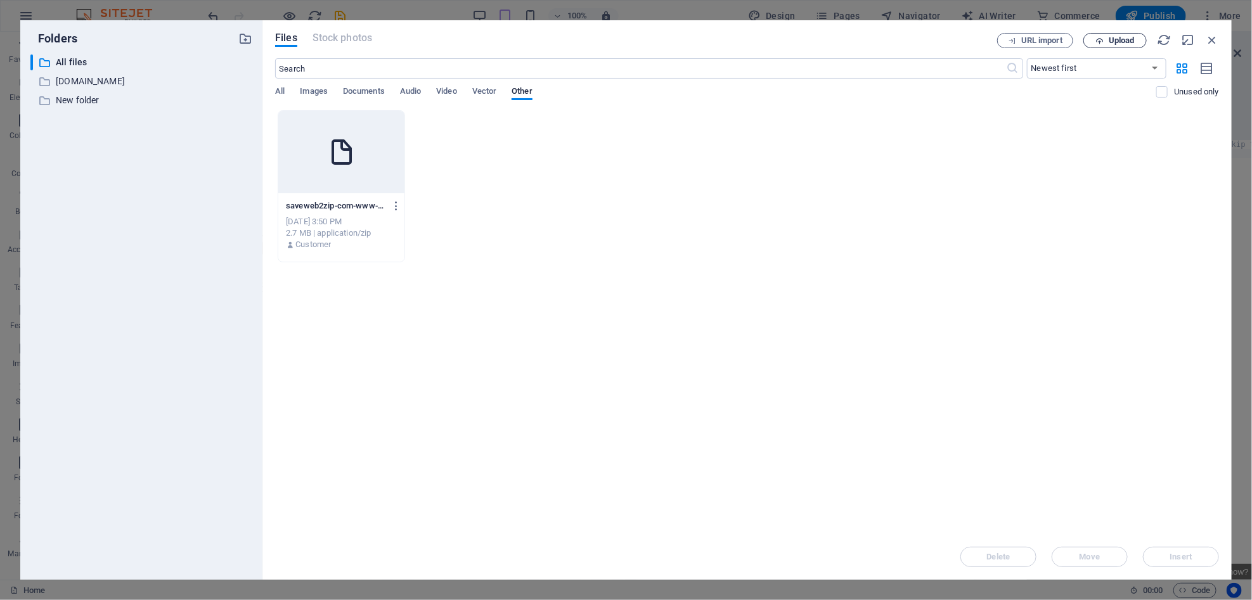
click at [1096, 39] on icon "button" at bounding box center [1099, 41] width 8 height 8
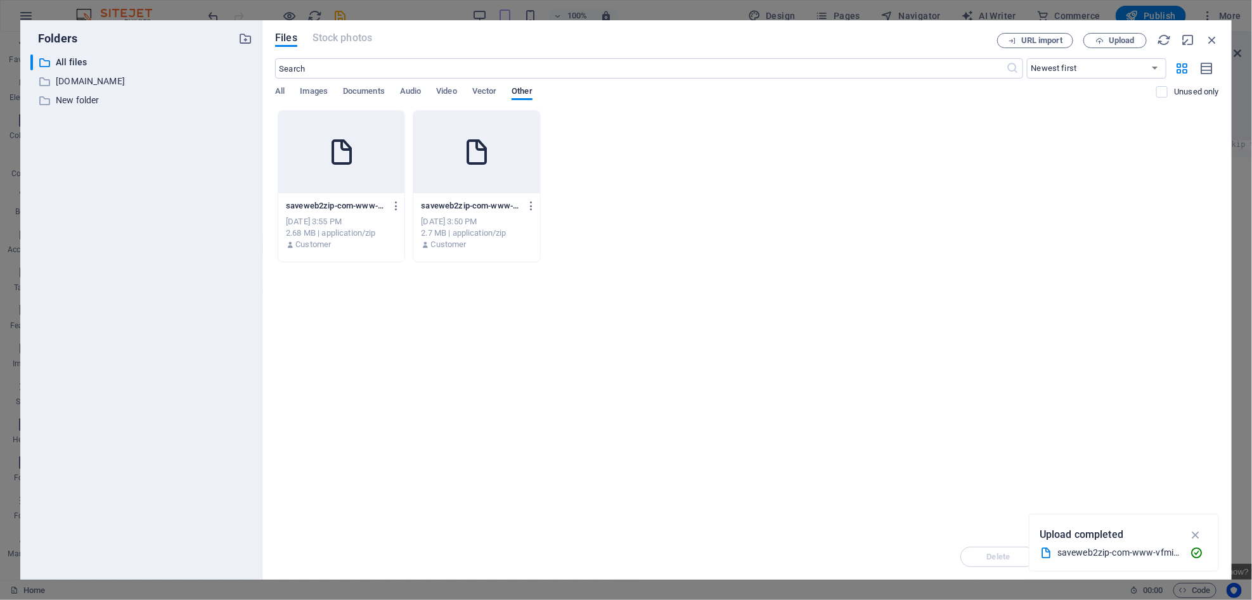
click at [482, 141] on icon at bounding box center [477, 152] width 30 height 30
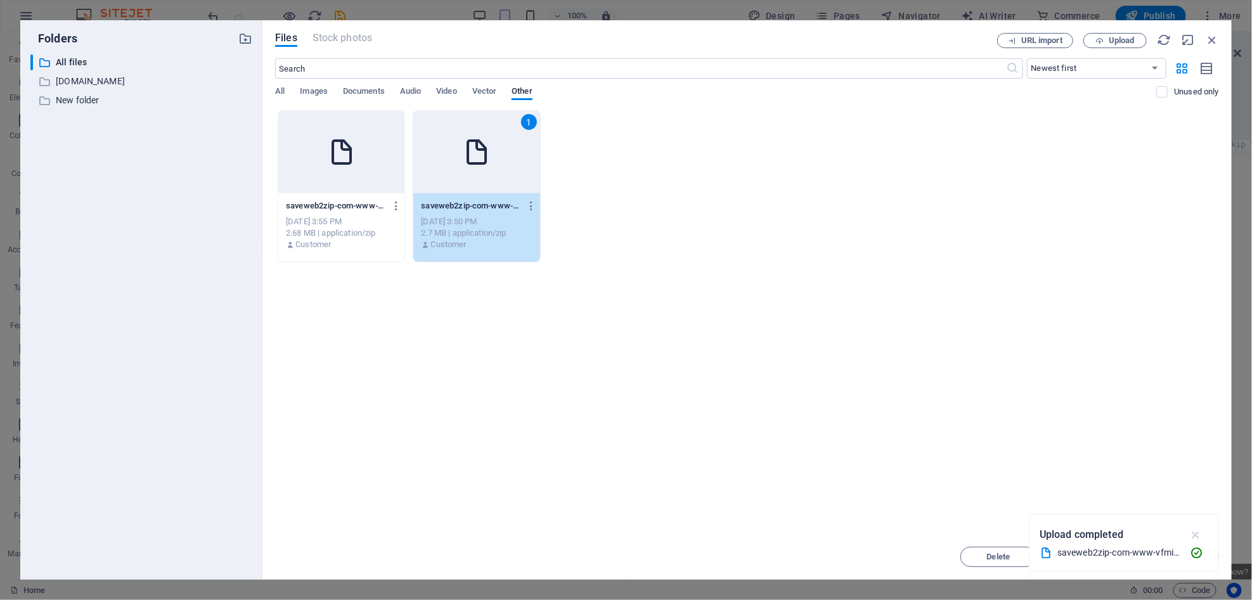
click at [1195, 536] on icon "button" at bounding box center [1196, 535] width 15 height 14
click at [1187, 554] on span "Insert" at bounding box center [1181, 557] width 22 height 8
type textarea "{{content}}[URL][DOMAIN_NAME]"
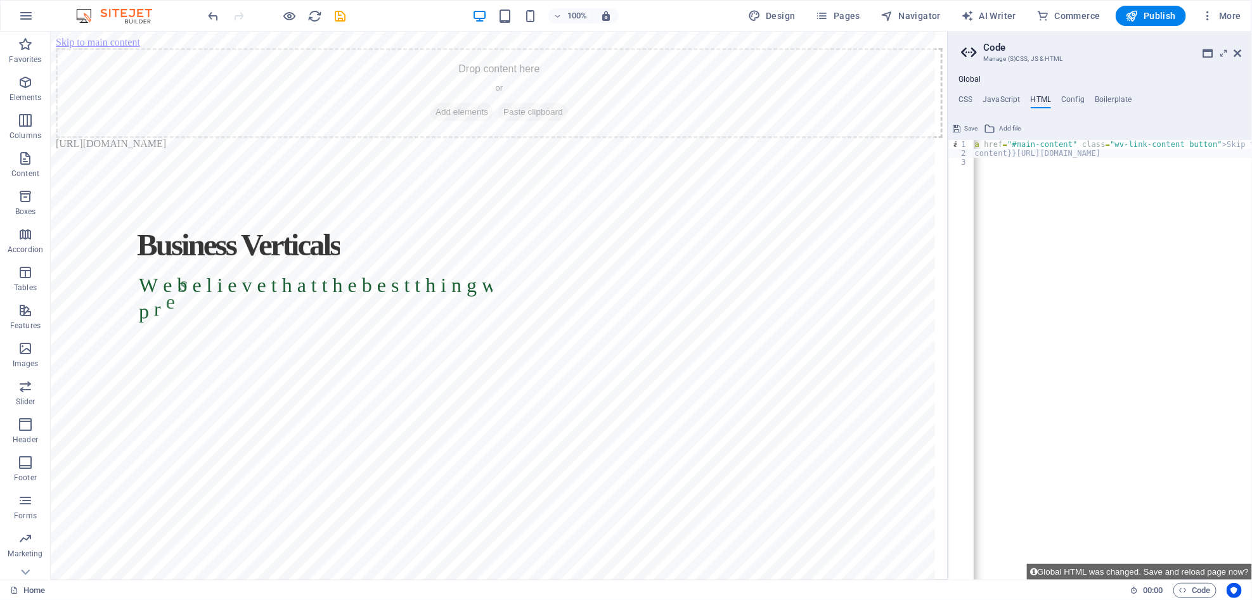
click at [973, 128] on span "Save" at bounding box center [970, 128] width 13 height 15
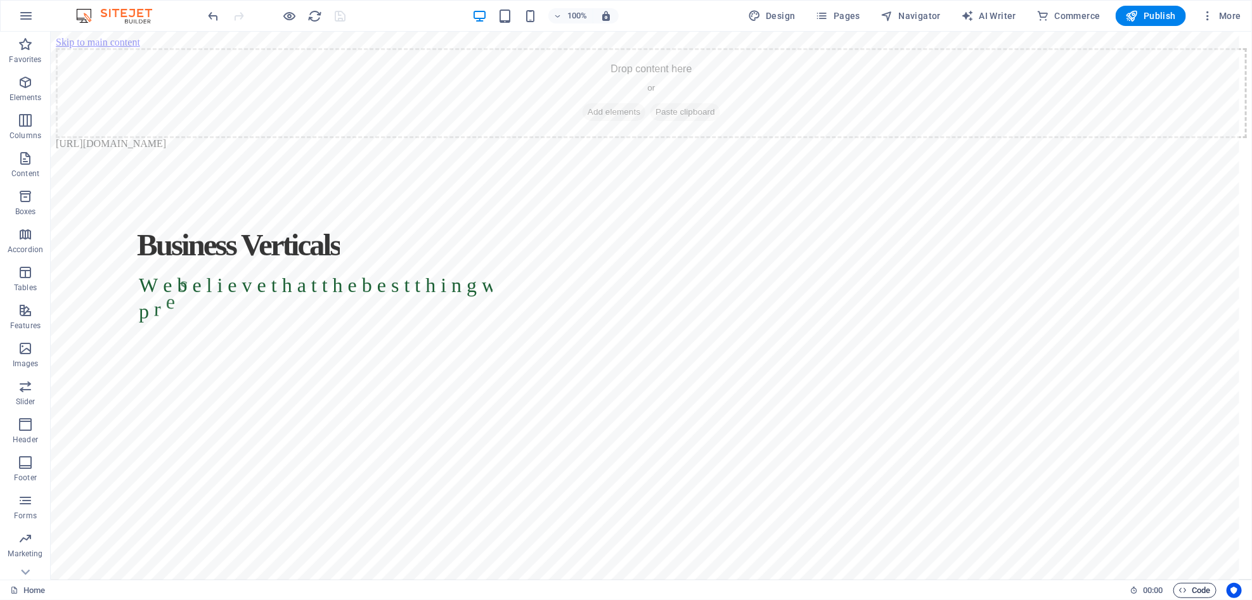
click at [1205, 590] on span "Code" at bounding box center [1195, 590] width 32 height 15
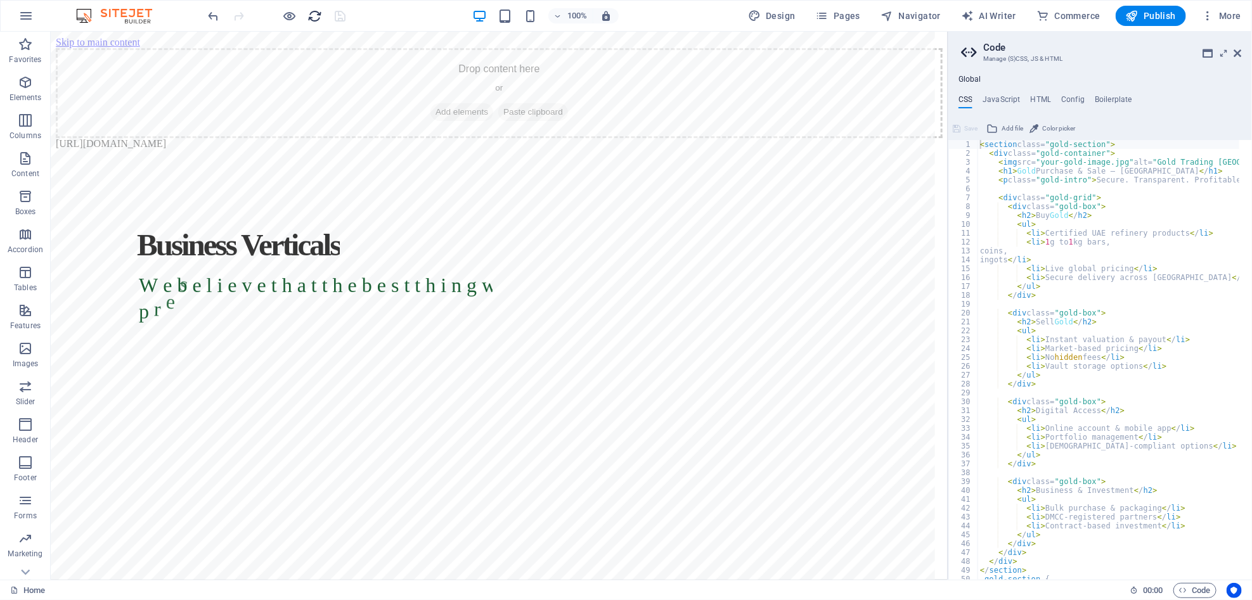
click at [315, 23] on button "reload" at bounding box center [314, 15] width 15 height 15
click at [306, 3] on div "100% Design Pages Navigator AI Writer Commerce Publish More" at bounding box center [626, 16] width 1251 height 30
click at [313, 14] on icon "reload" at bounding box center [315, 16] width 15 height 15
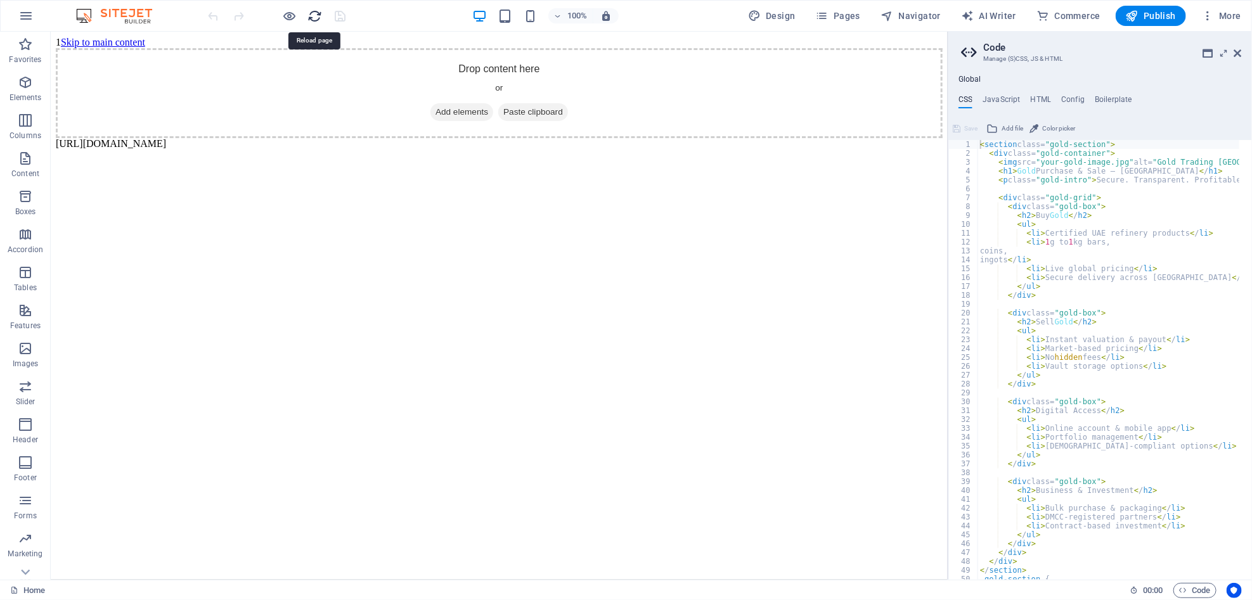
scroll to position [0, 0]
click at [313, 14] on icon "reload" at bounding box center [315, 16] width 15 height 15
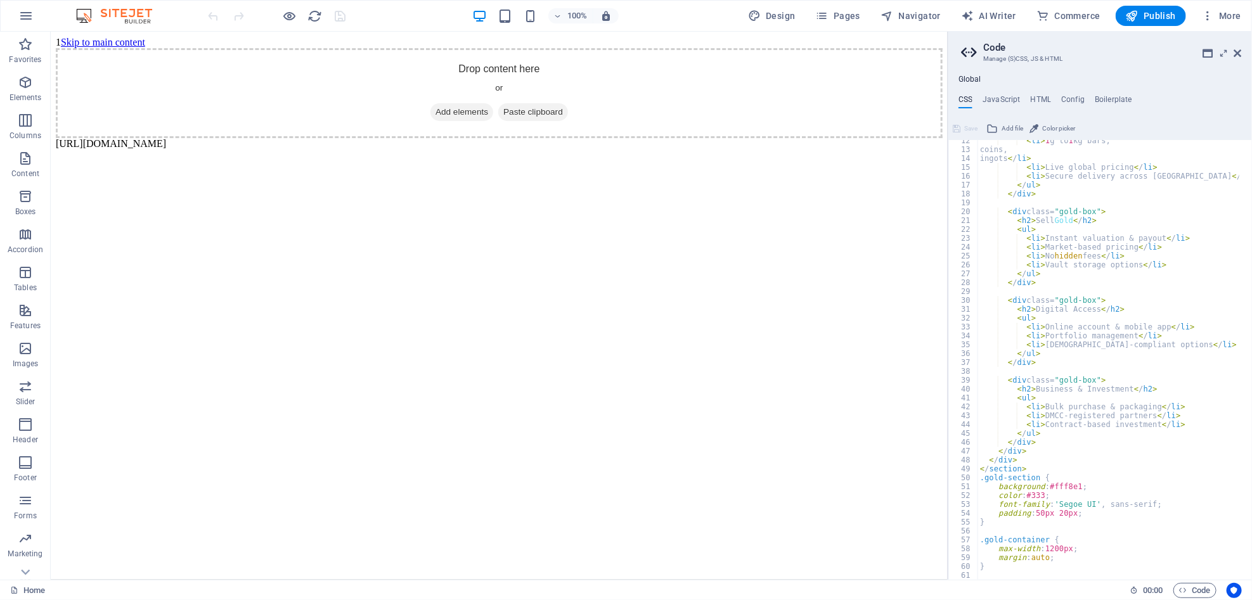
click at [607, 149] on body "1 Skip to main content Drop content here or Add elements Paste clipboard [URL][…" at bounding box center [498, 92] width 887 height 113
click at [574, 149] on body "1 Skip to main content Drop content here or Add elements Paste clipboard [URL][…" at bounding box center [498, 92] width 887 height 113
click at [1035, 103] on h4 "HTML" at bounding box center [1041, 102] width 21 height 14
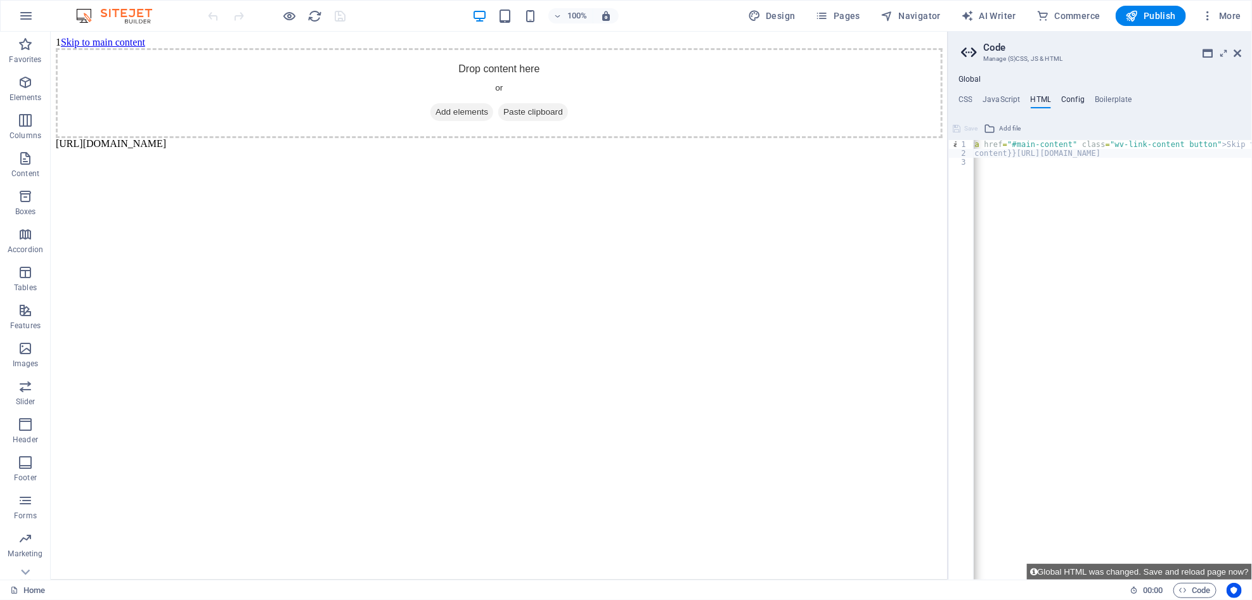
click at [1080, 99] on h4 "Config" at bounding box center [1072, 102] width 23 height 14
type textarea "$color-background: #ffffff;"
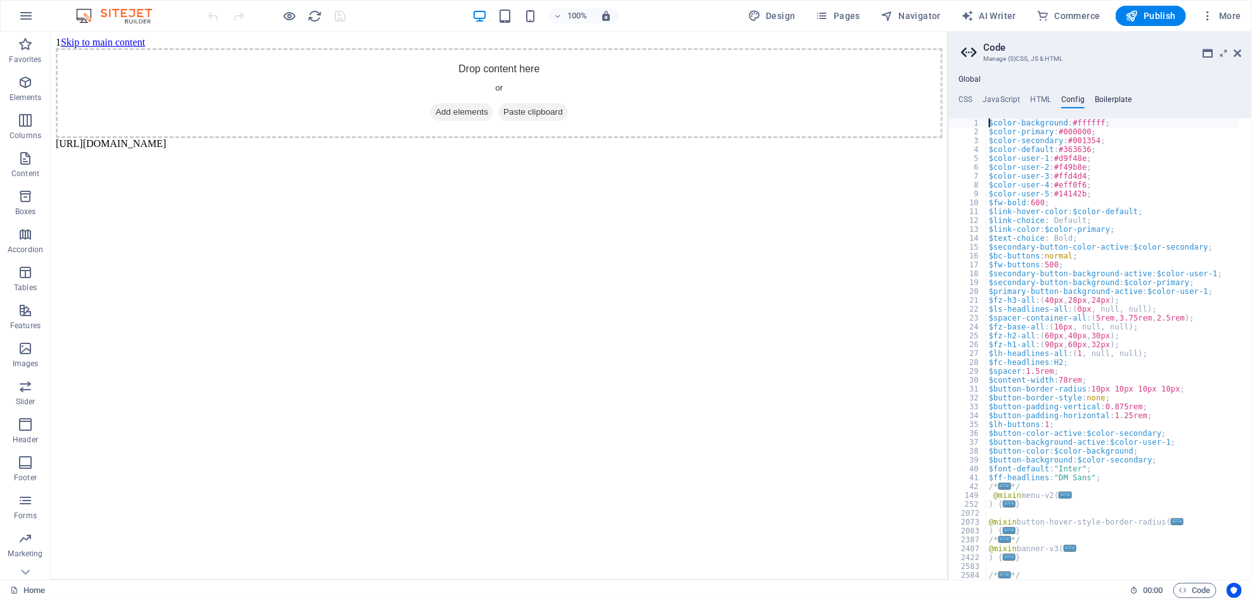
click at [1106, 100] on h4 "Boilerplate" at bounding box center [1113, 102] width 37 height 14
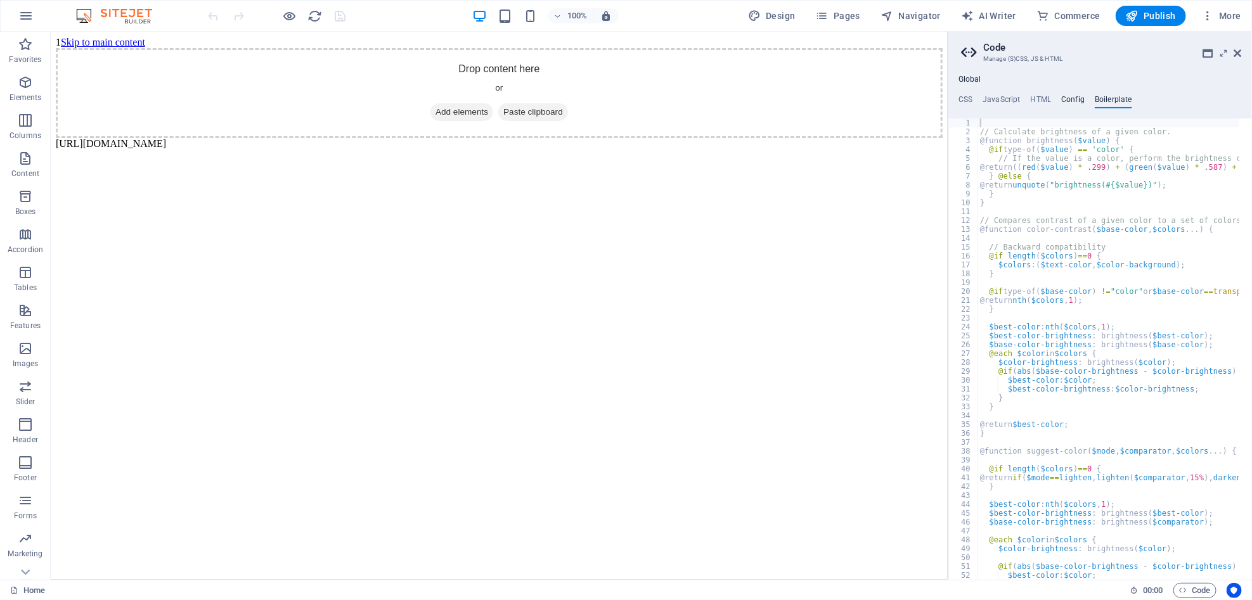
click at [1079, 95] on h4 "Config" at bounding box center [1072, 102] width 23 height 14
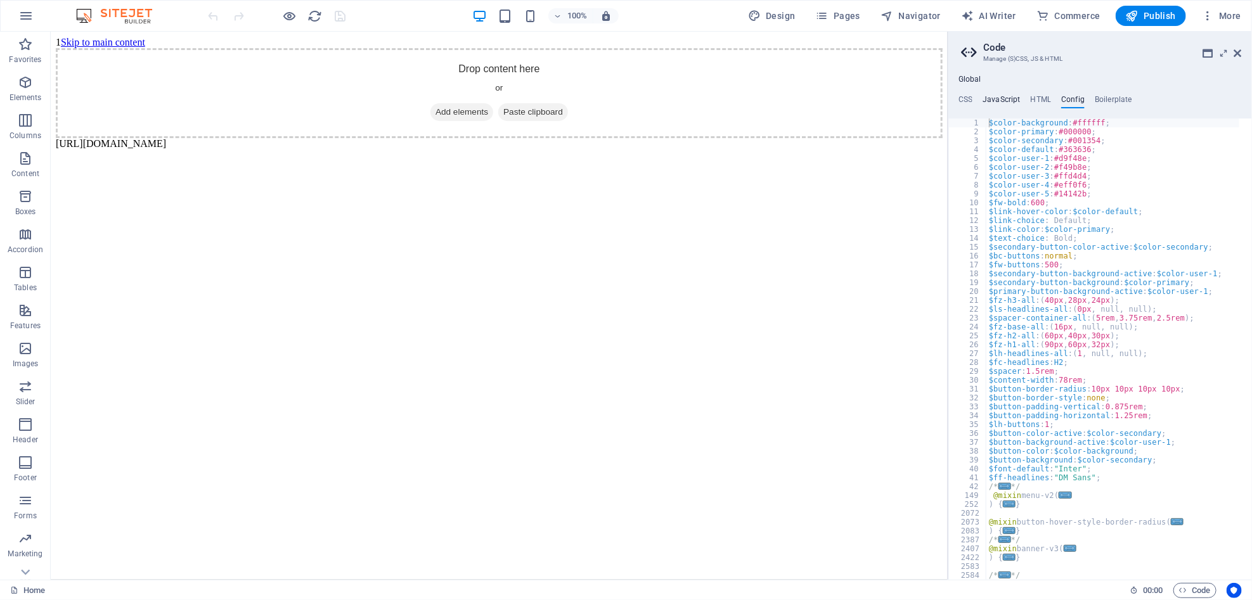
click at [1016, 107] on h4 "JavaScript" at bounding box center [1001, 102] width 37 height 14
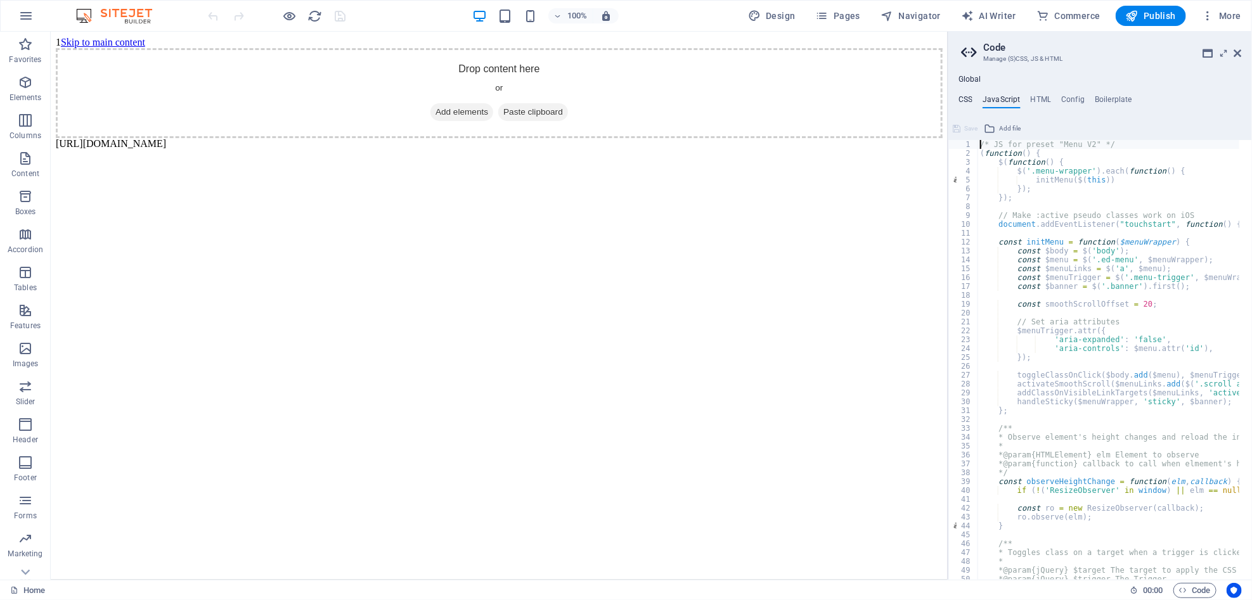
click at [966, 101] on h4 "CSS" at bounding box center [966, 102] width 14 height 14
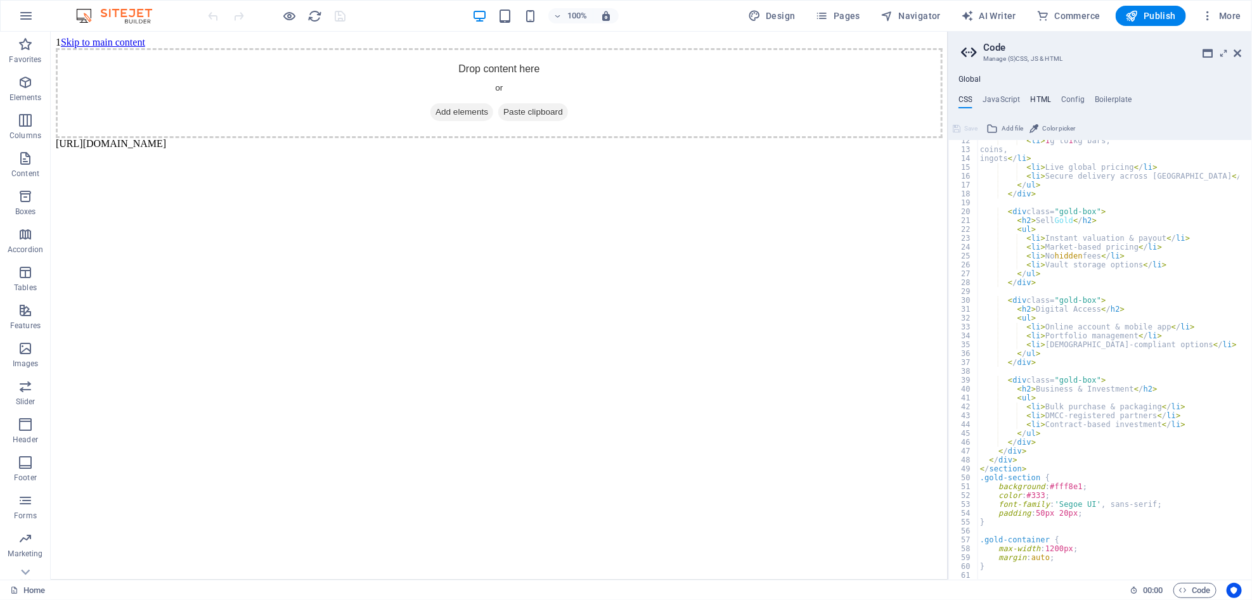
click at [1044, 96] on h4 "HTML" at bounding box center [1041, 102] width 21 height 14
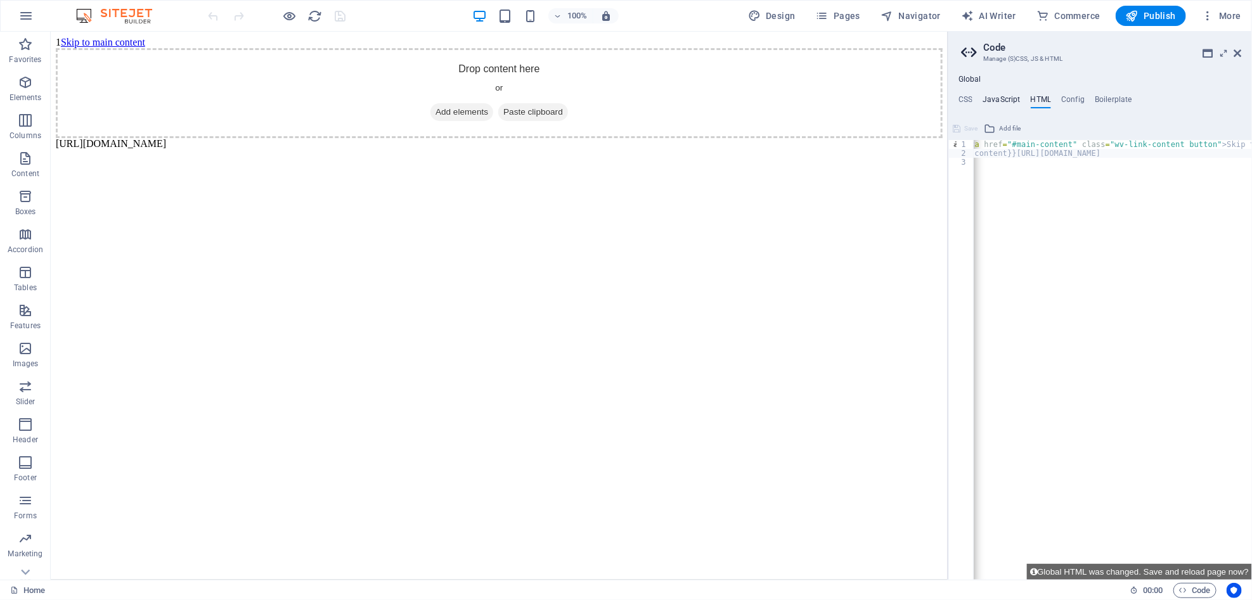
click at [993, 105] on h4 "JavaScript" at bounding box center [1001, 102] width 37 height 14
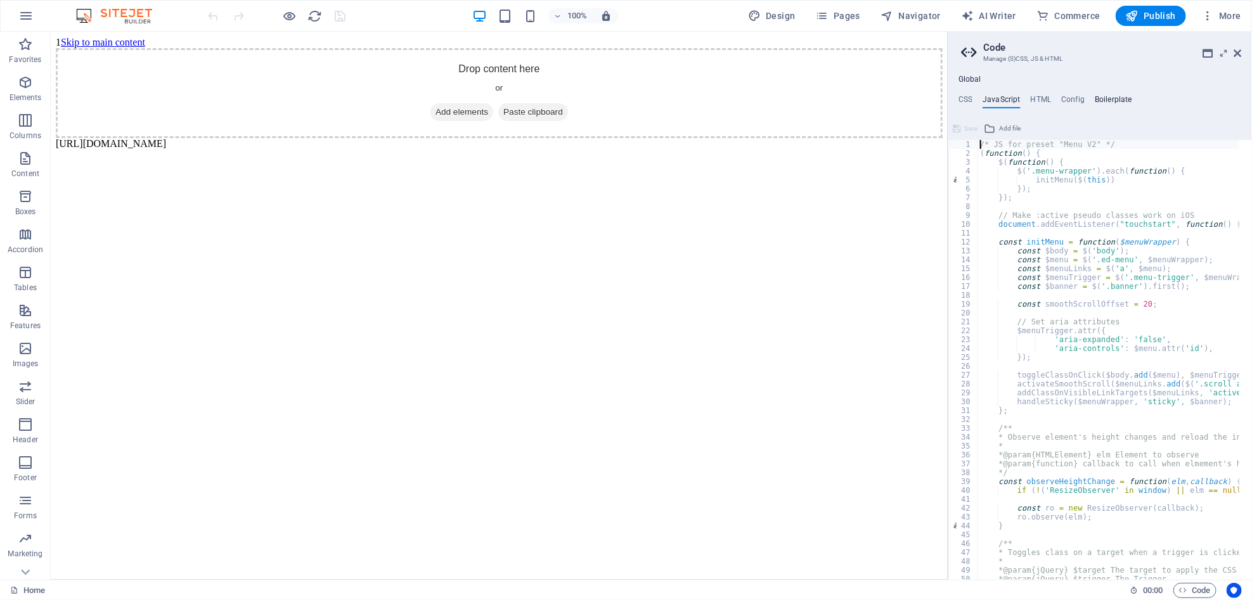
click at [1100, 95] on h4 "Boilerplate" at bounding box center [1113, 102] width 37 height 14
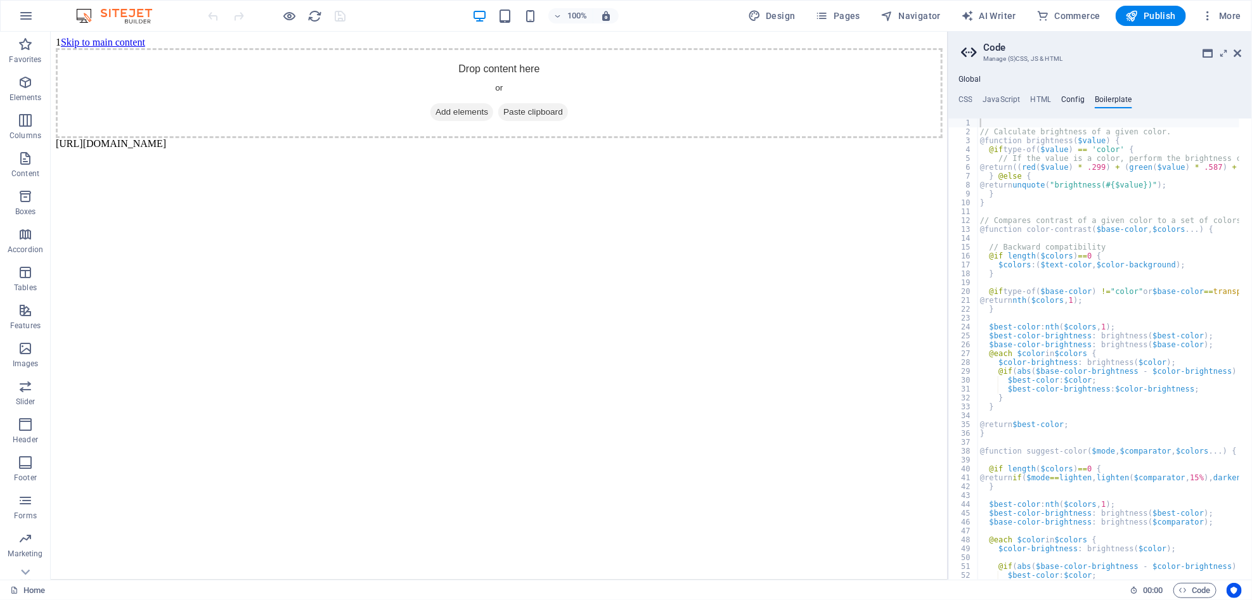
click at [1066, 103] on h4 "Config" at bounding box center [1072, 102] width 23 height 14
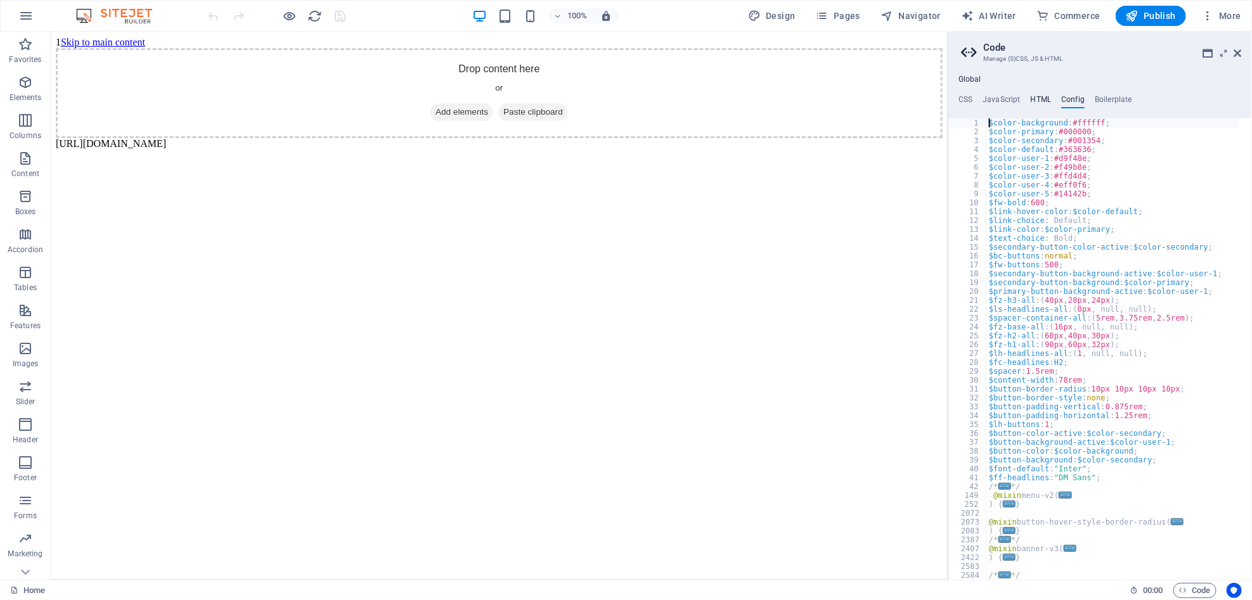
click at [1040, 100] on h4 "HTML" at bounding box center [1041, 102] width 21 height 14
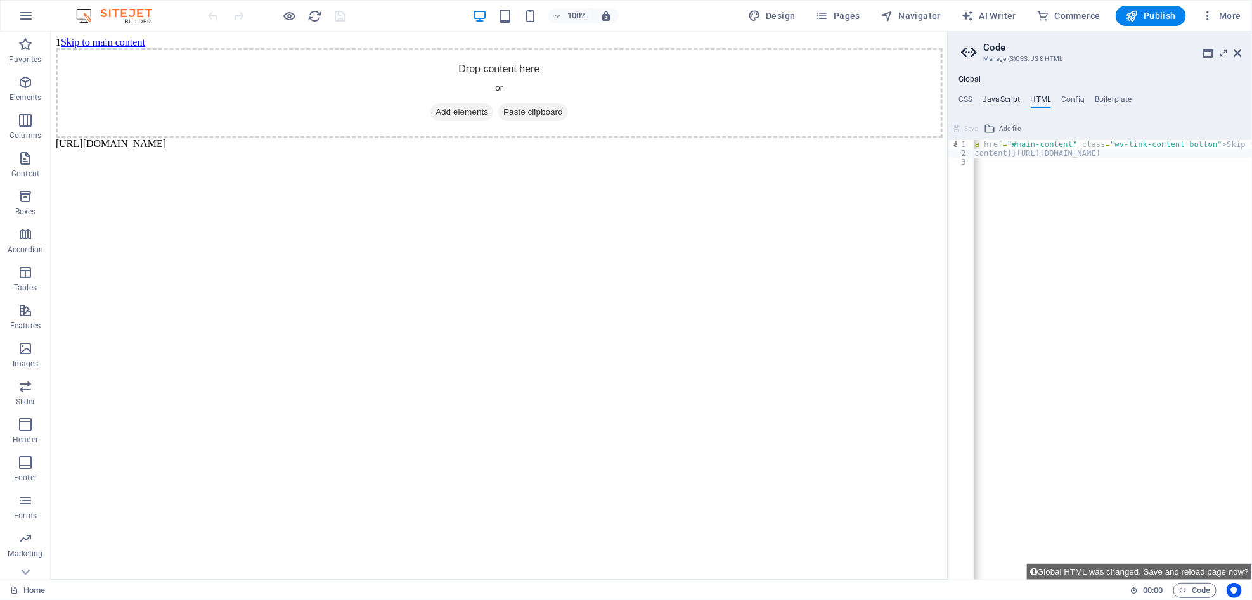
click at [1009, 105] on h4 "JavaScript" at bounding box center [1001, 102] width 37 height 14
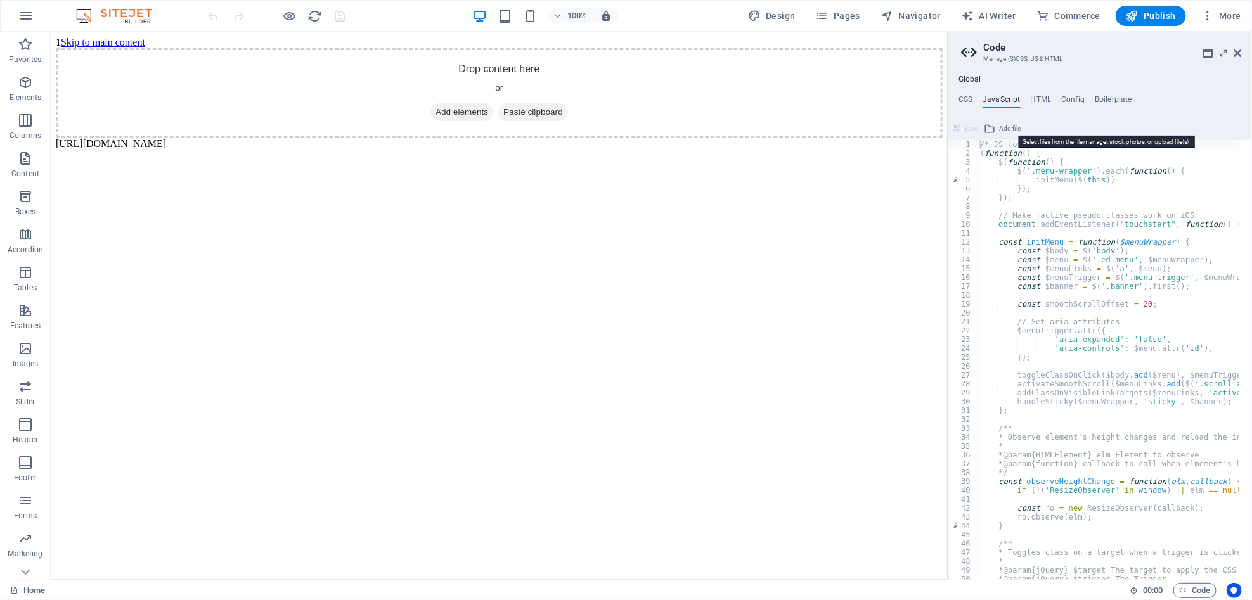
click at [1004, 123] on span "Add file" at bounding box center [1010, 128] width 22 height 15
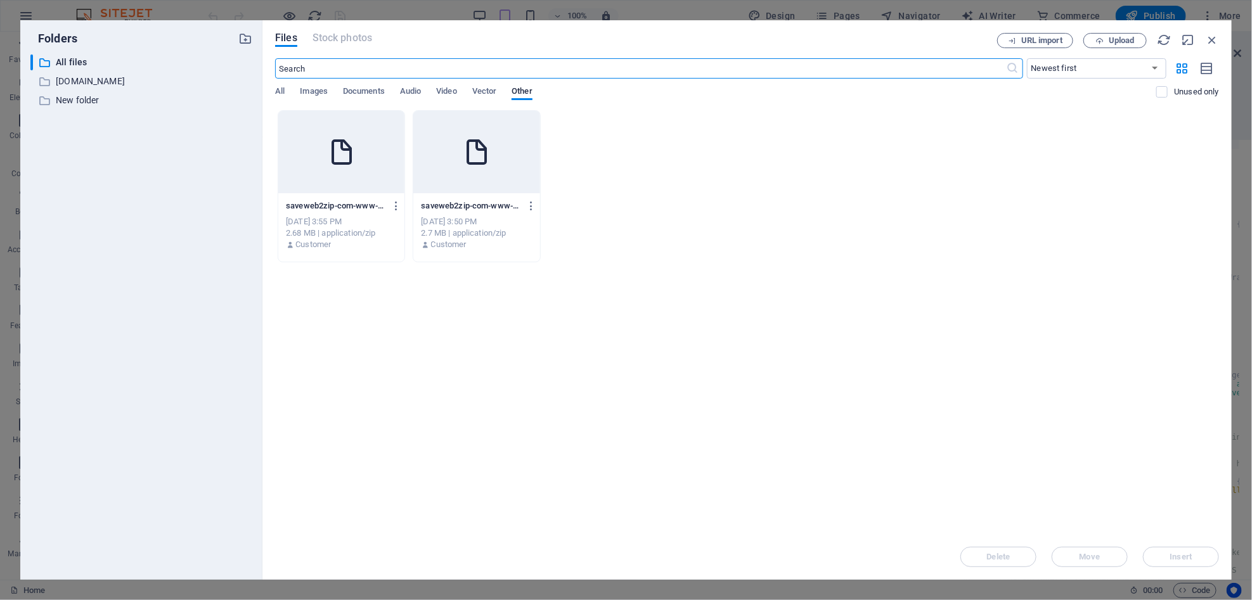
click at [308, 229] on div "2.68 MB | application/zip" at bounding box center [341, 233] width 111 height 11
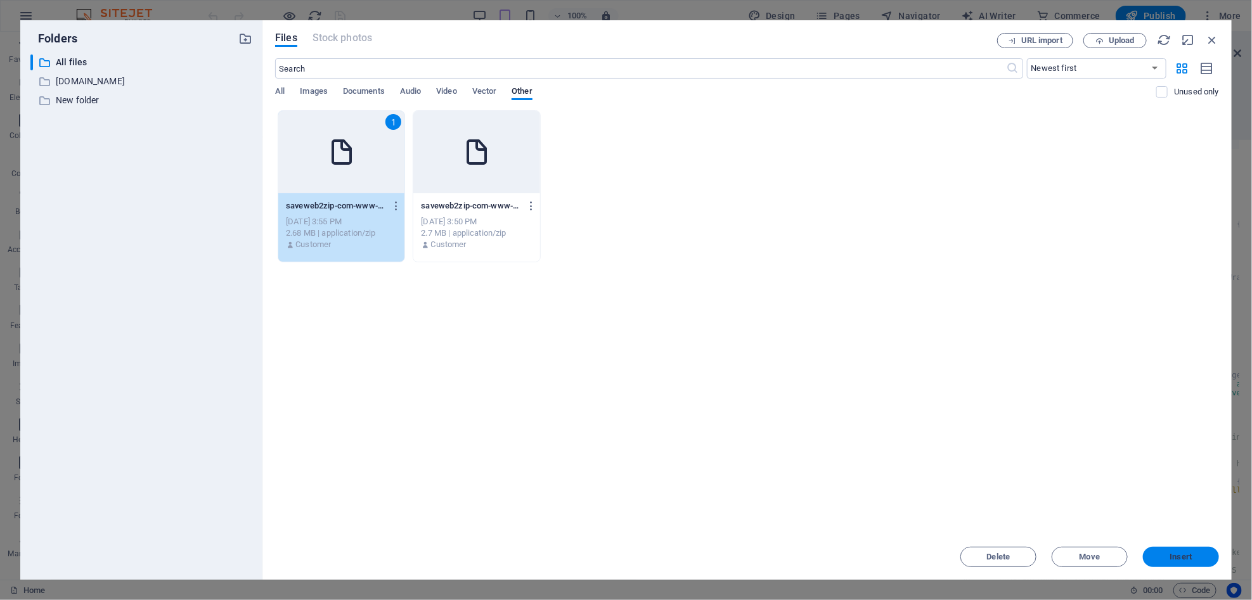
click at [1207, 553] on button "Insert" at bounding box center [1181, 557] width 76 height 20
type textarea "[URL][DOMAIN_NAME] JS for preset "Menu V2" */"
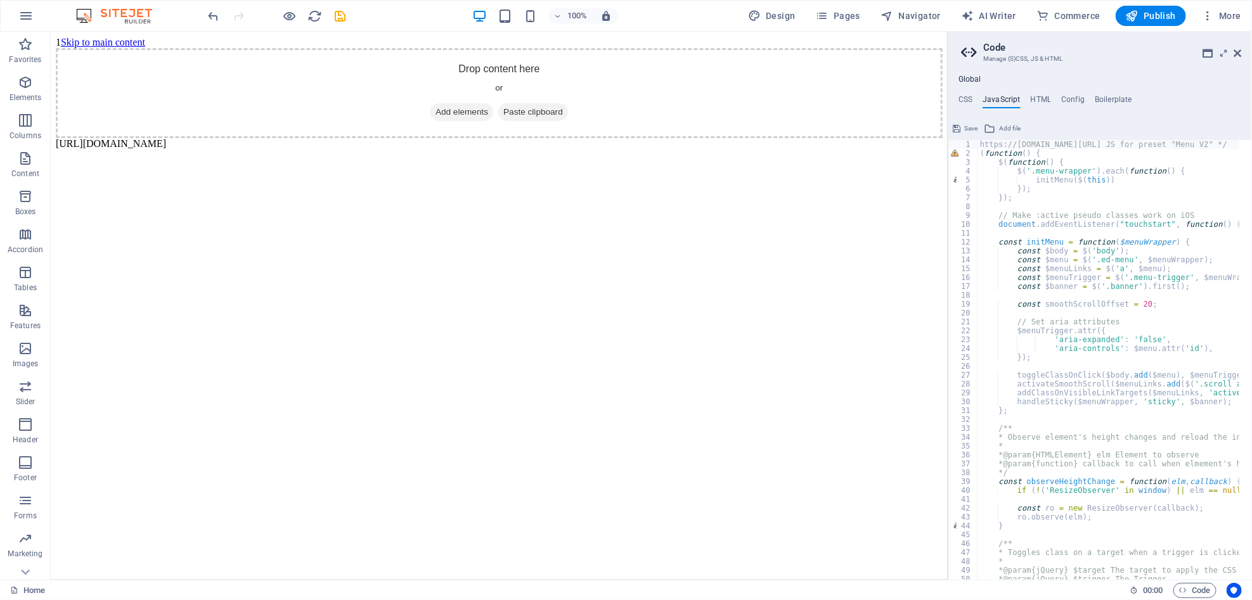
click at [956, 127] on icon at bounding box center [957, 128] width 8 height 15
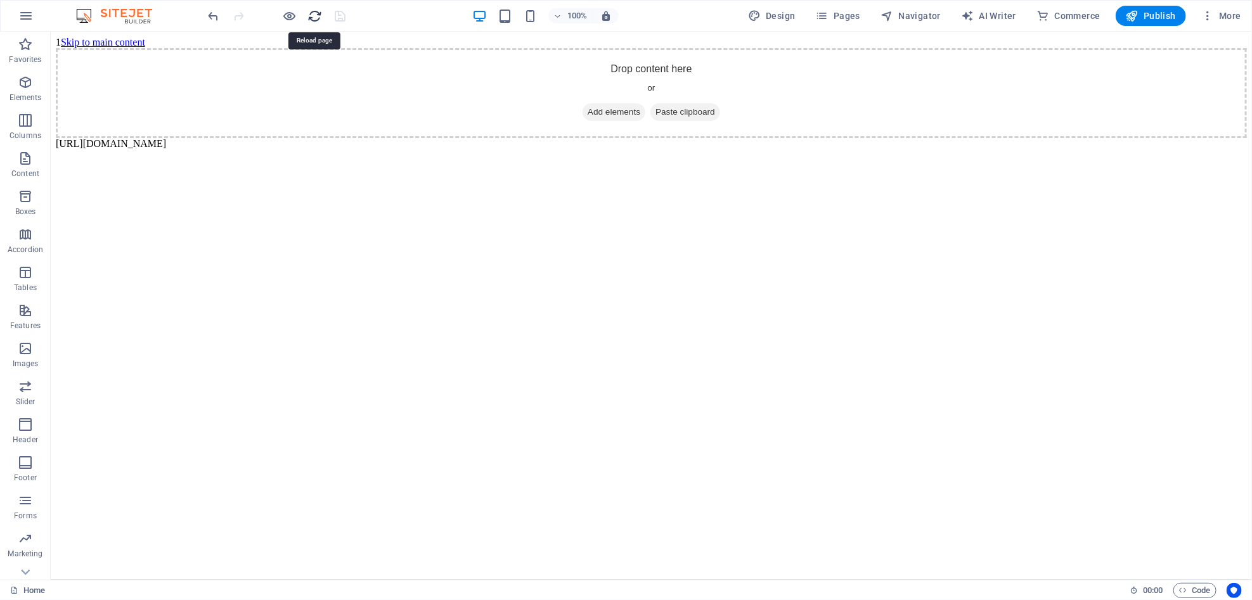
click at [311, 14] on icon "reload" at bounding box center [315, 16] width 15 height 15
click at [320, 16] on icon "reload" at bounding box center [315, 16] width 15 height 15
click at [314, 19] on icon "reload" at bounding box center [315, 16] width 15 height 15
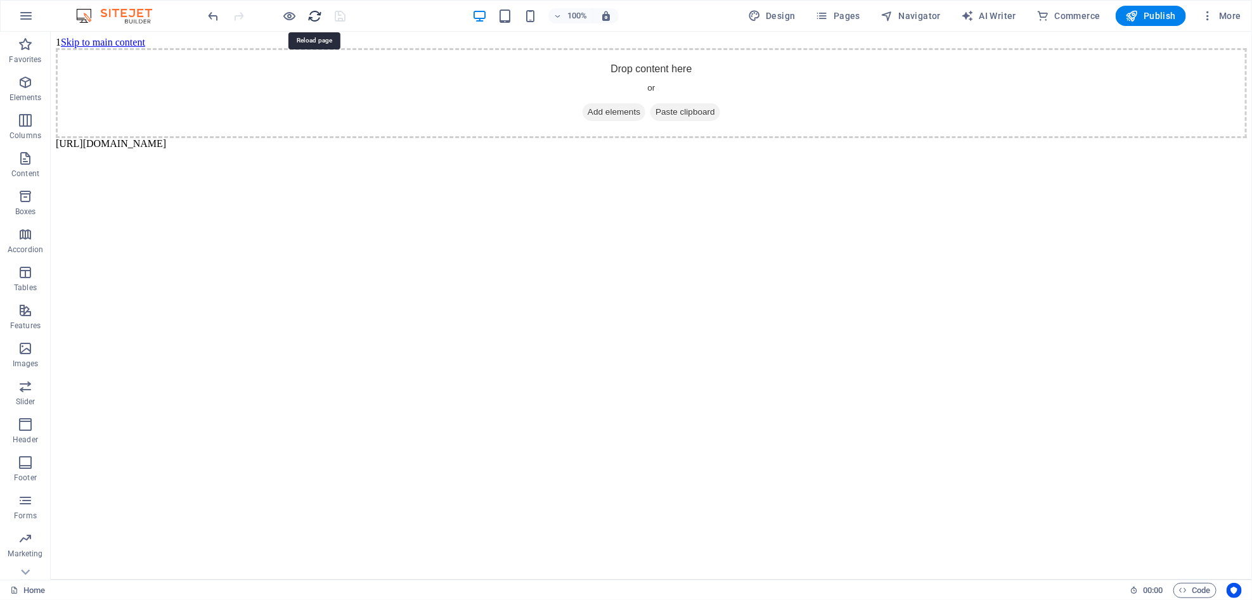
click at [314, 19] on icon "reload" at bounding box center [315, 16] width 15 height 15
click at [314, 14] on icon "reload" at bounding box center [315, 16] width 15 height 15
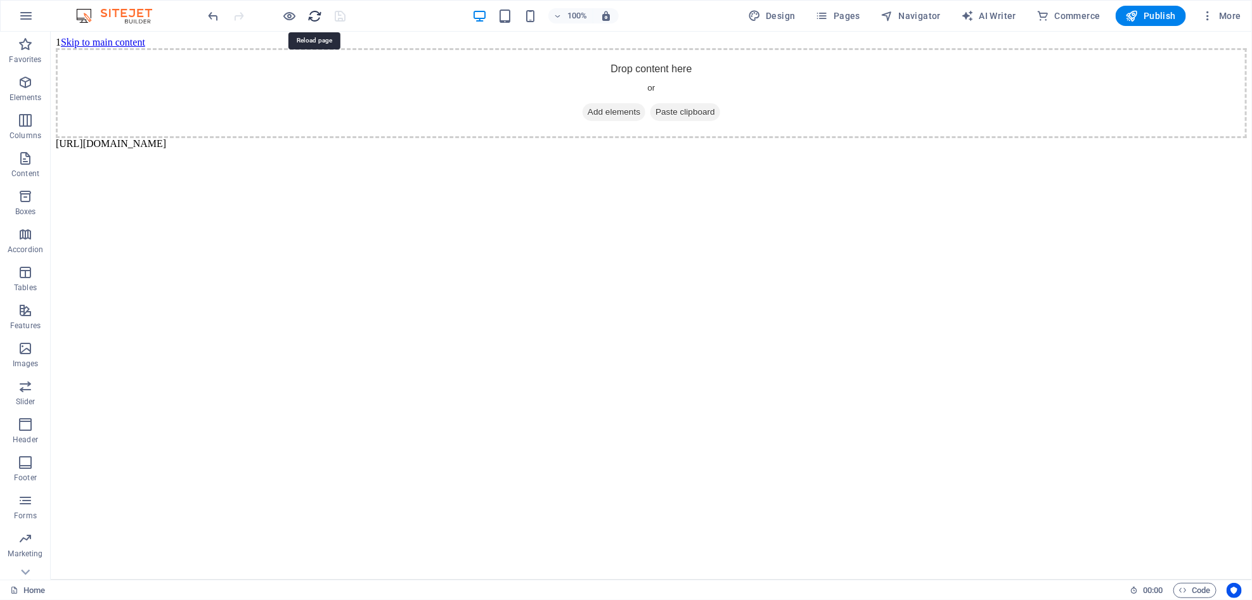
click at [314, 14] on icon "reload" at bounding box center [315, 16] width 15 height 15
click at [314, 20] on icon "reload" at bounding box center [315, 16] width 15 height 15
click at [312, 21] on icon "reload" at bounding box center [315, 16] width 15 height 15
click at [1184, 586] on icon "button" at bounding box center [1183, 590] width 8 height 8
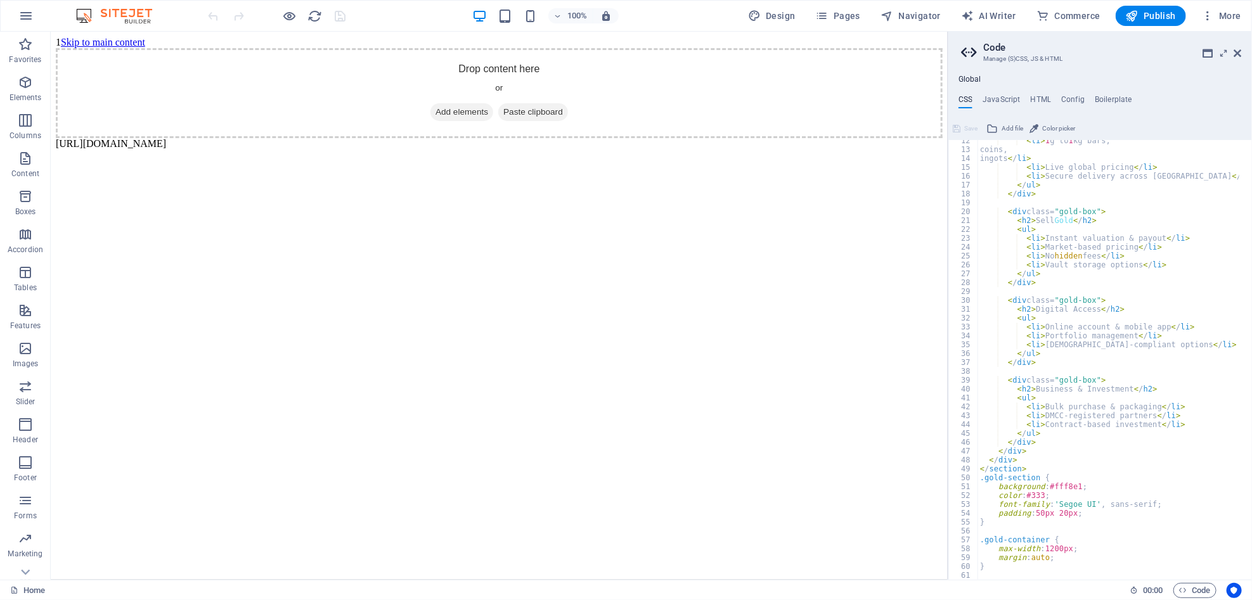
click at [998, 112] on div "CSS JavaScript HTML Config Boilerplate <section class="gold-section"> 12 13 14 …" at bounding box center [1100, 337] width 304 height 485
drag, startPoint x: 967, startPoint y: 58, endPoint x: 1047, endPoint y: 492, distance: 440.9
click at [1047, 492] on div "< li > 1 g to 1 kg bars, coins, ingots < / li > < li > Live global pricing < / …" at bounding box center [1151, 359] width 347 height 446
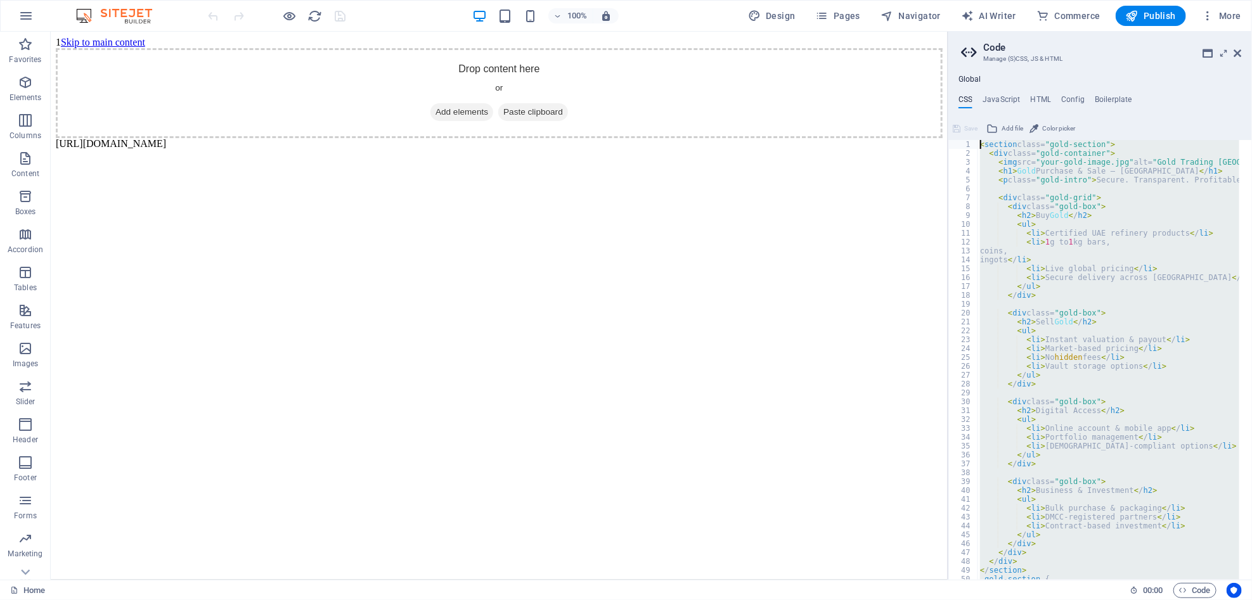
drag, startPoint x: 1206, startPoint y: 569, endPoint x: 812, endPoint y: -65, distance: 746.8
click at [812, 0] on html "VFM INNOVA Home Favorites Elements Columns Content Boxes Accordion Tables Featu…" at bounding box center [626, 300] width 1252 height 600
type textarea "<section class="gold-section"> <div class="gold-container">"
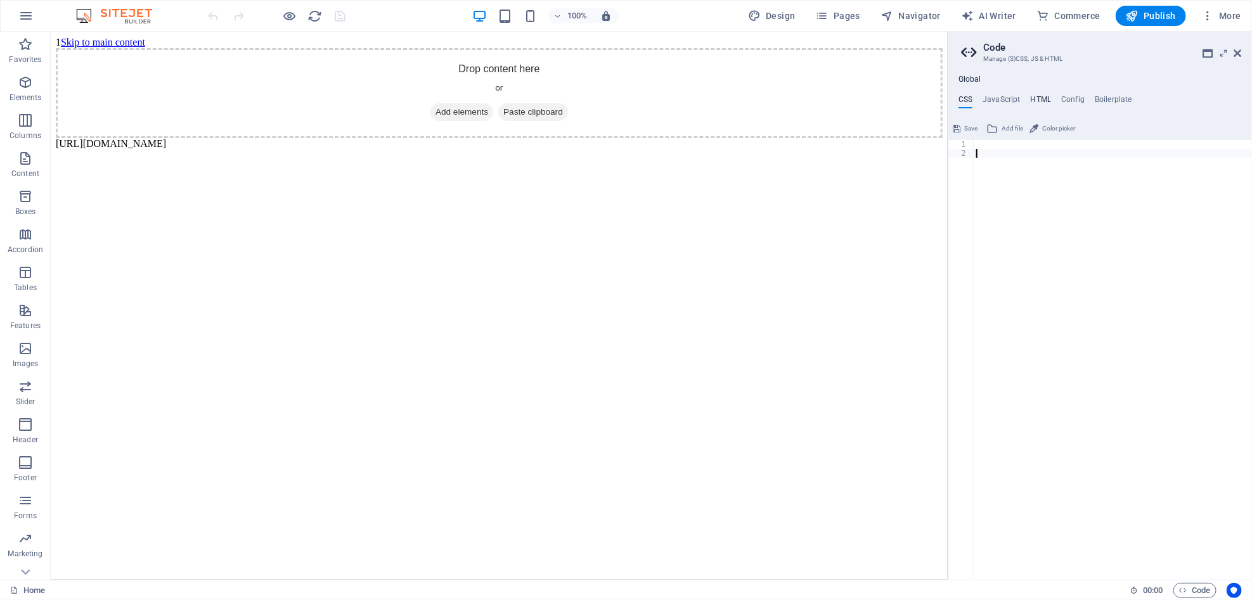
click at [1040, 103] on h4 "HTML" at bounding box center [1041, 102] width 21 height 14
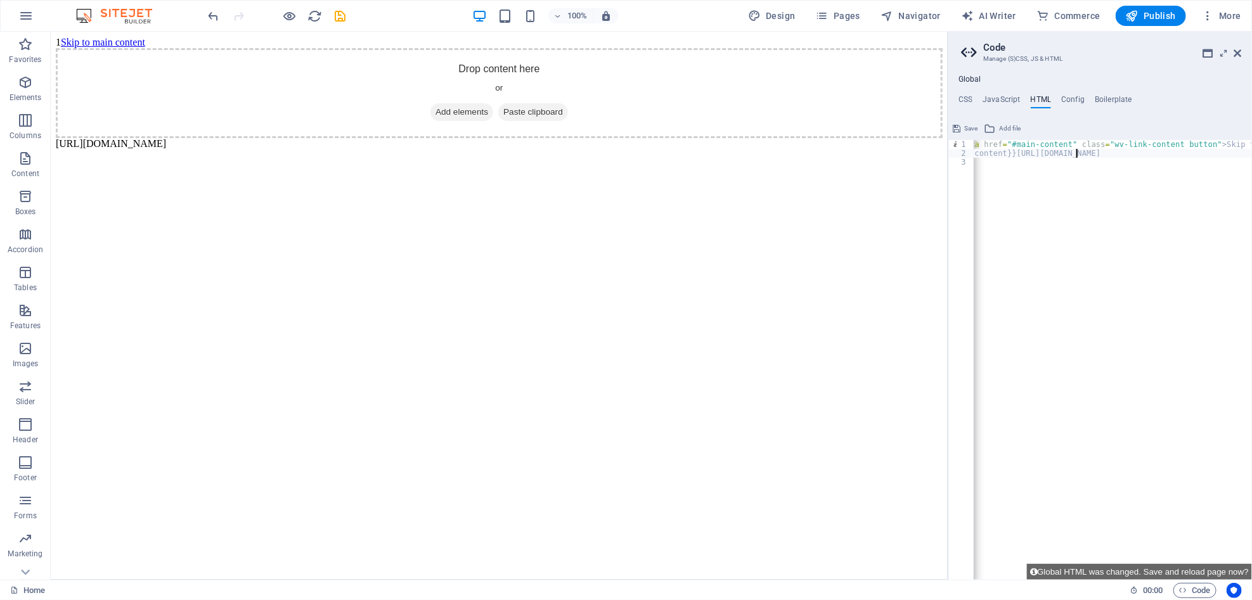
type textarea "{{content}}[URL][DOMAIN_NAME]"
type textarea "1<a href="#main-content" class="wv-link-content button">Skip to main content</a>"
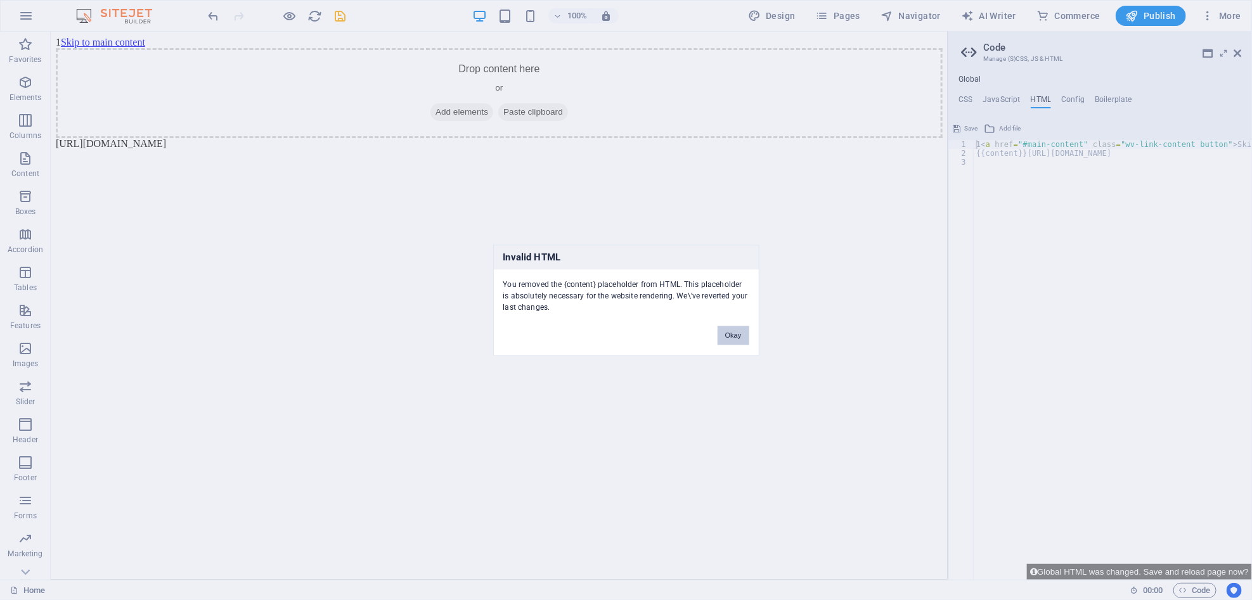
click at [732, 341] on button "Okay" at bounding box center [734, 335] width 32 height 19
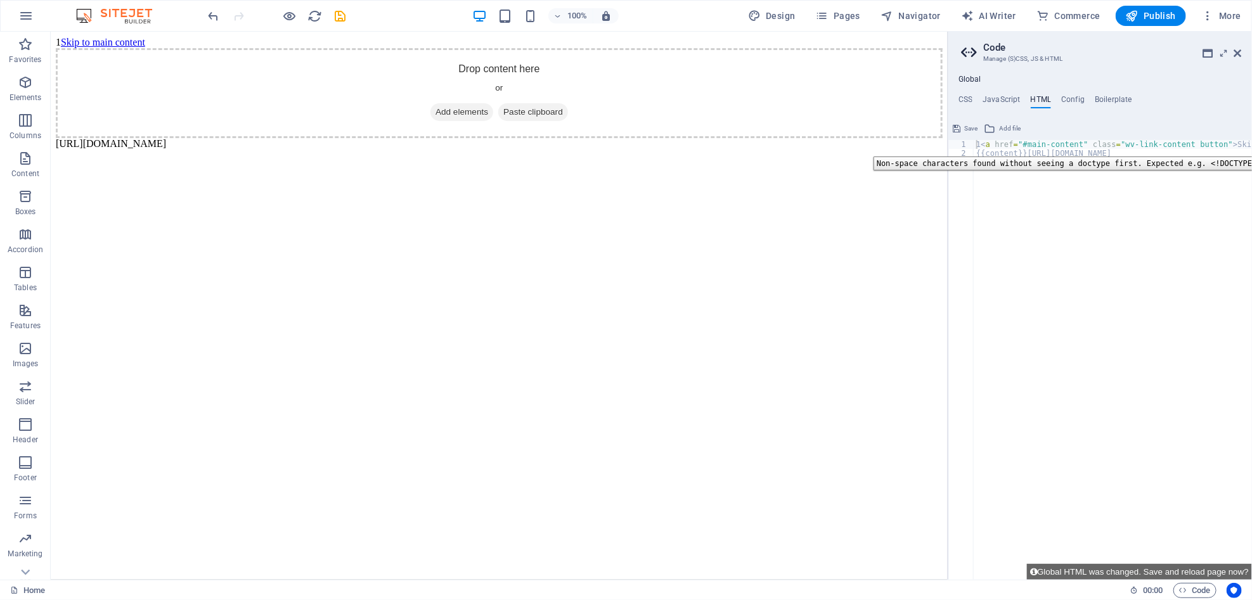
click at [956, 148] on div "1" at bounding box center [961, 144] width 25 height 9
click at [966, 149] on div "2" at bounding box center [961, 153] width 25 height 9
click at [976, 153] on div "1 < a href = "#main-content" class = "wv-link-content button" > Skip to main co…" at bounding box center [1113, 360] width 278 height 440
type textarea "1<a href="#main-content" class="wv-link-content button">Skip to main content</a…"
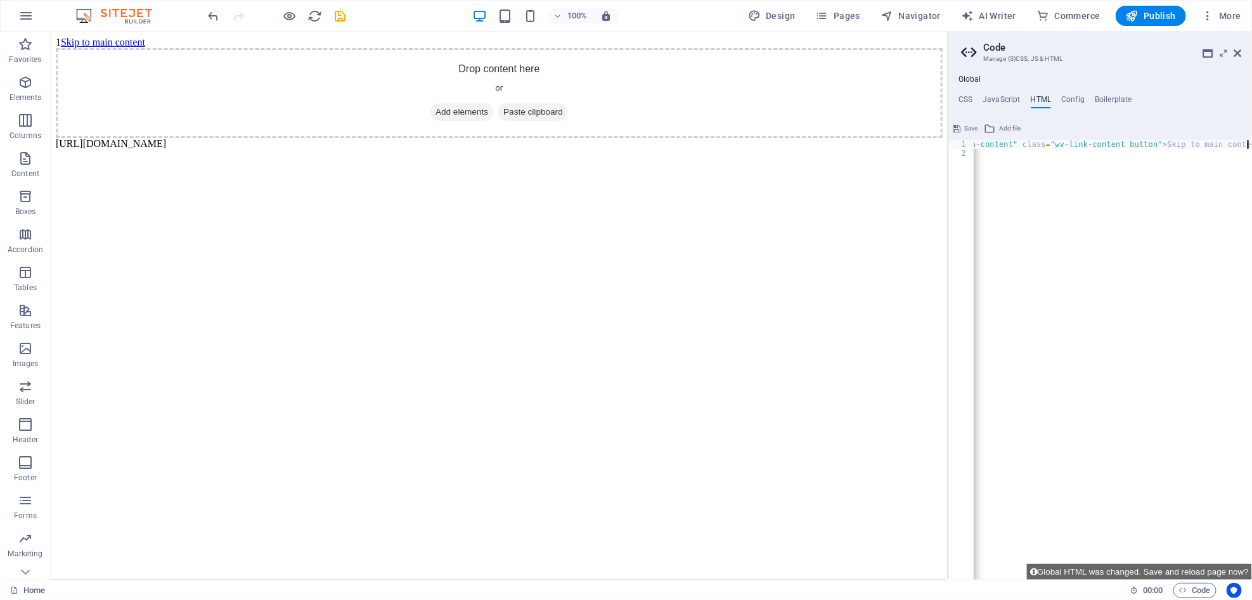
scroll to position [0, 70]
